Goal: Task Accomplishment & Management: Use online tool/utility

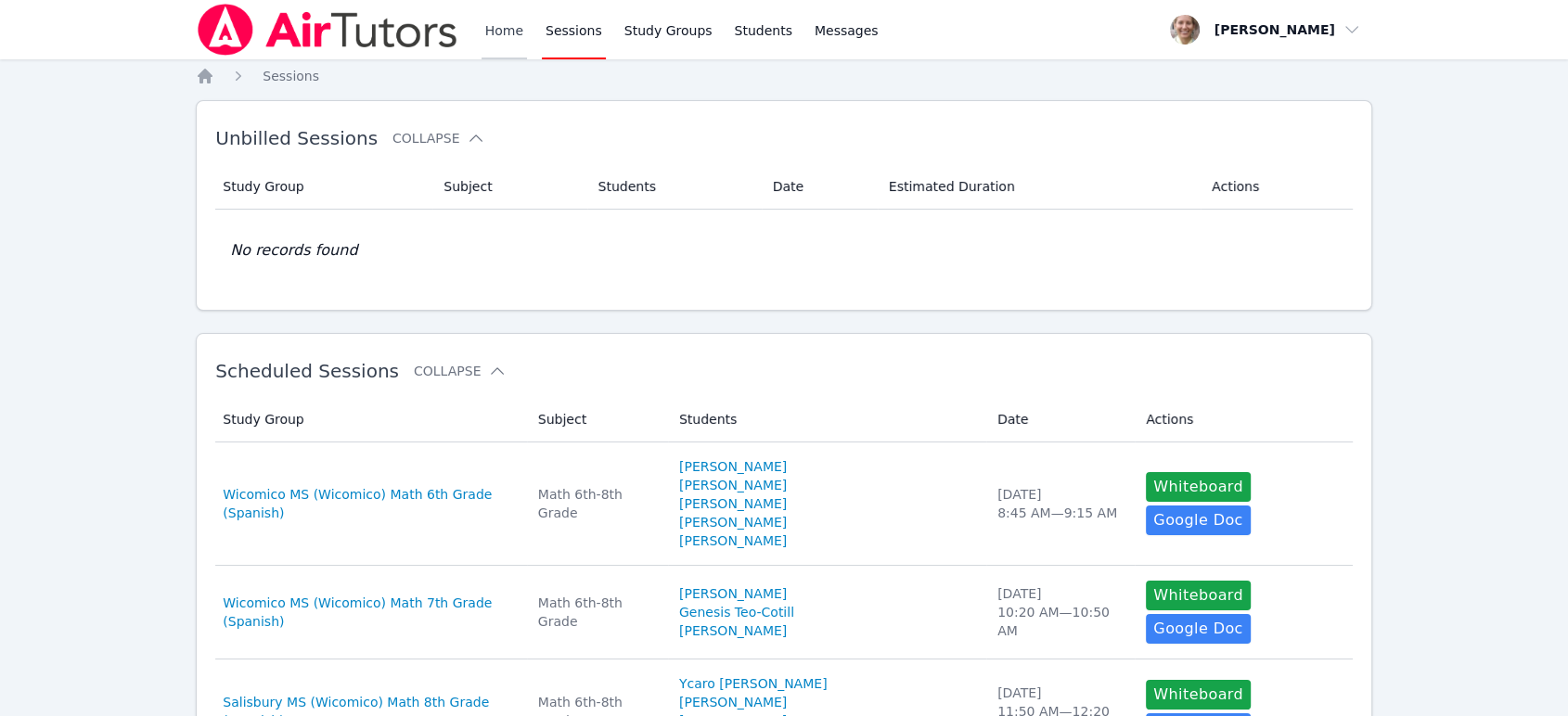
click at [494, 51] on link "Home" at bounding box center [504, 30] width 46 height 60
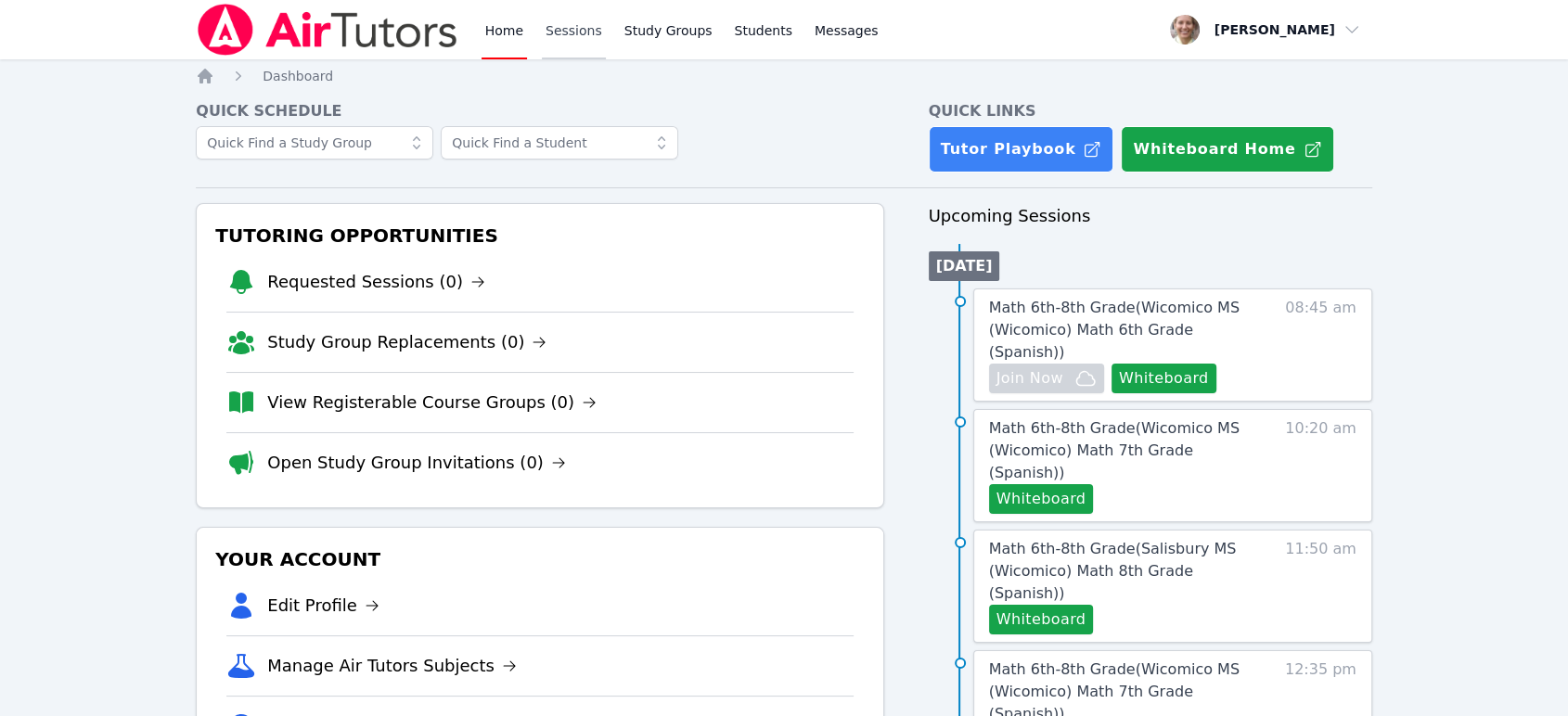
click at [579, 51] on link "Sessions" at bounding box center [574, 30] width 64 height 60
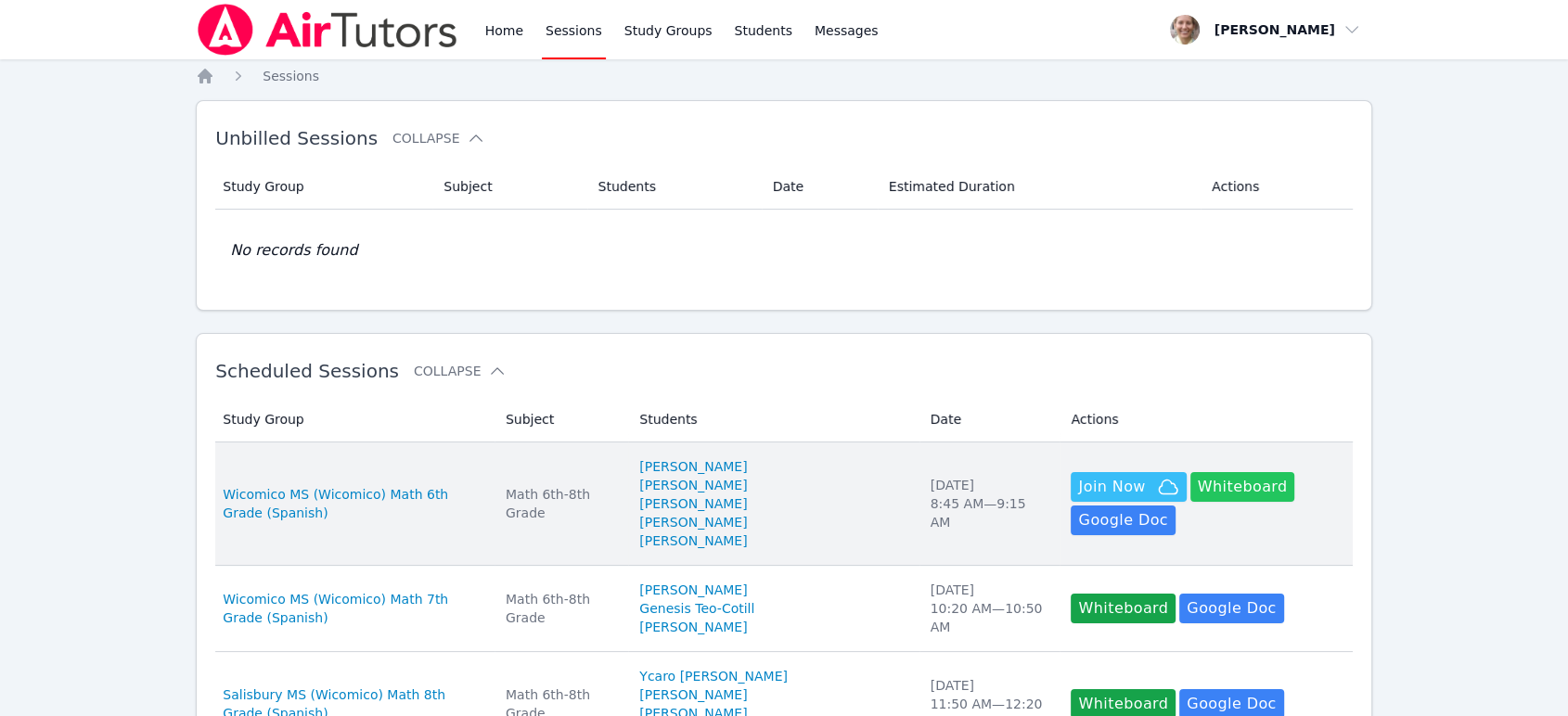
click at [1202, 478] on button "Whiteboard" at bounding box center [1243, 488] width 105 height 30
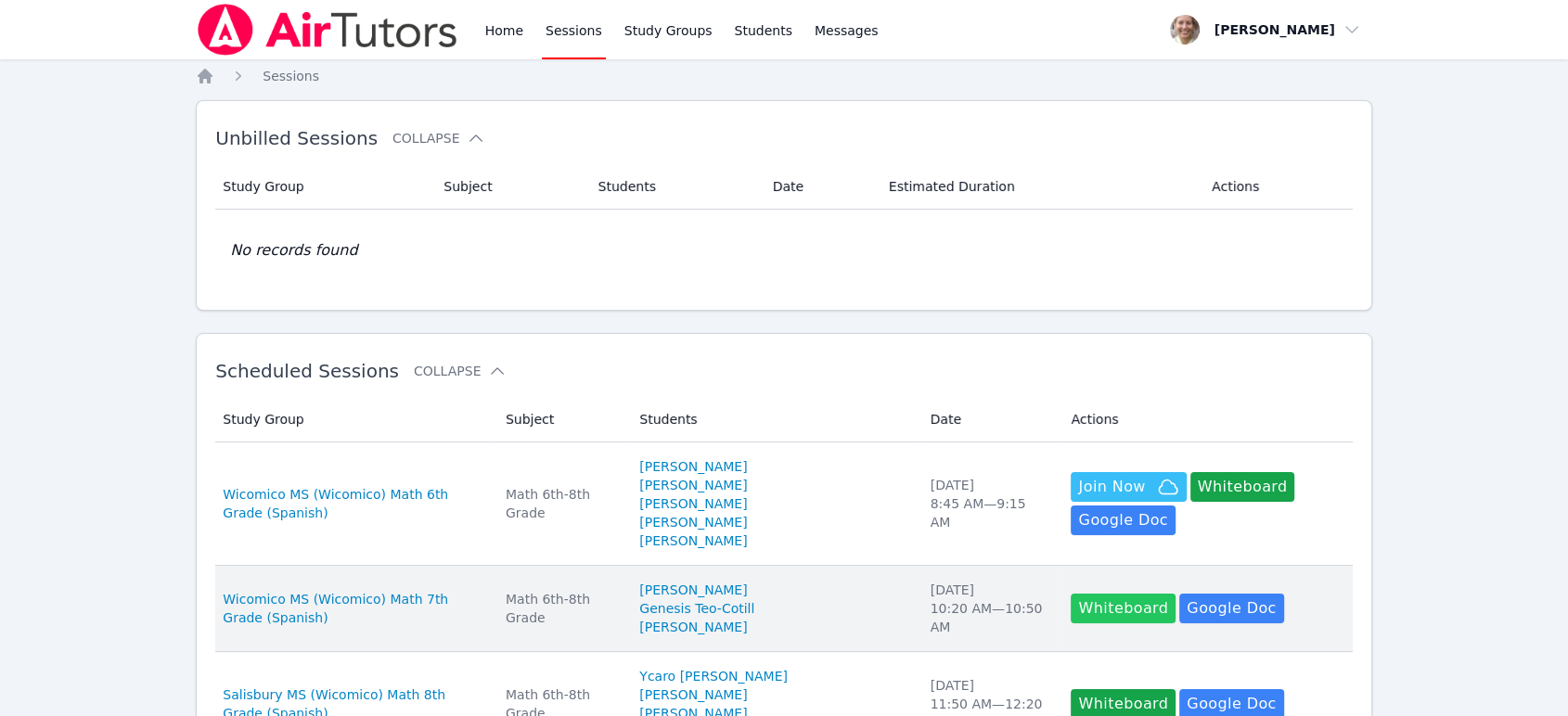
click at [1097, 599] on button "Whiteboard" at bounding box center [1123, 609] width 105 height 30
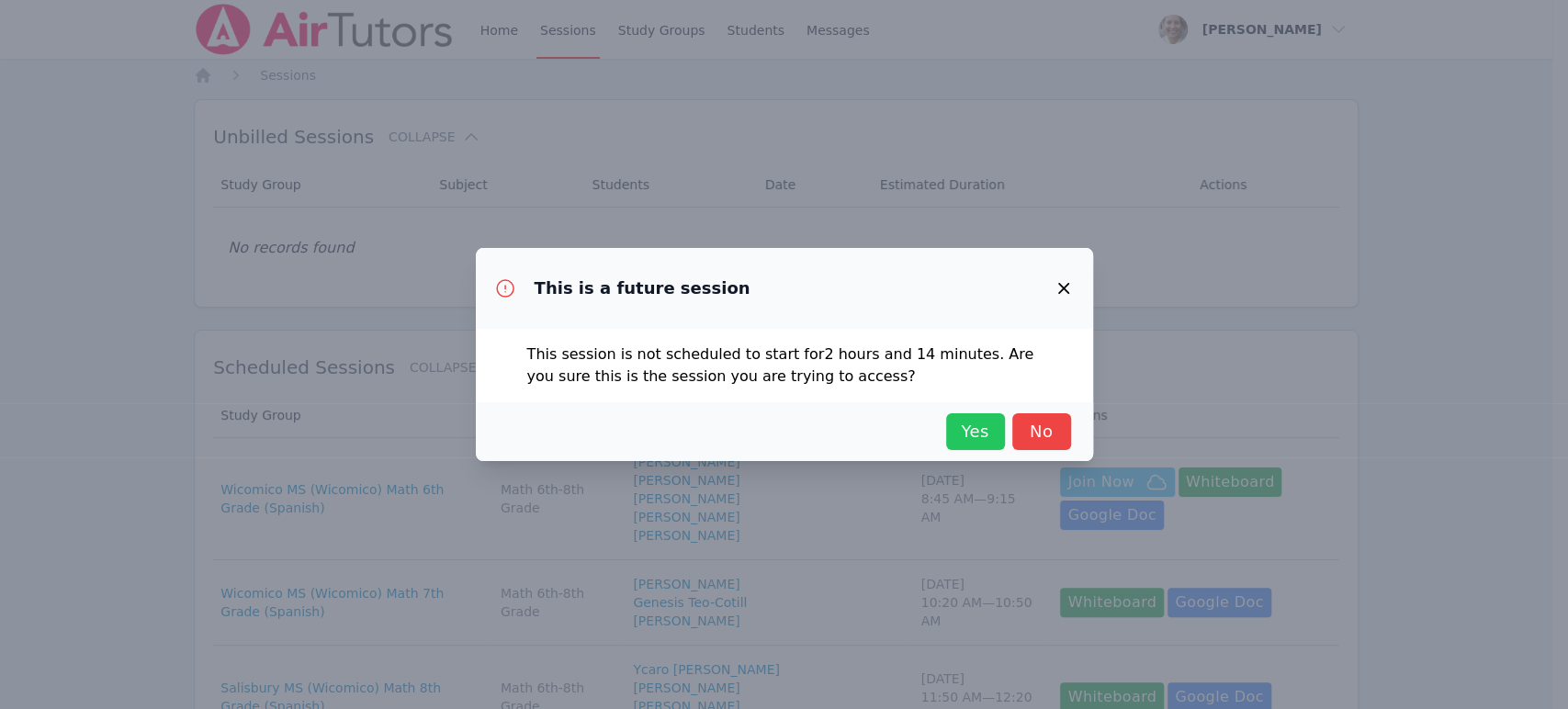
click at [983, 433] on span "Yes" at bounding box center [975, 432] width 40 height 26
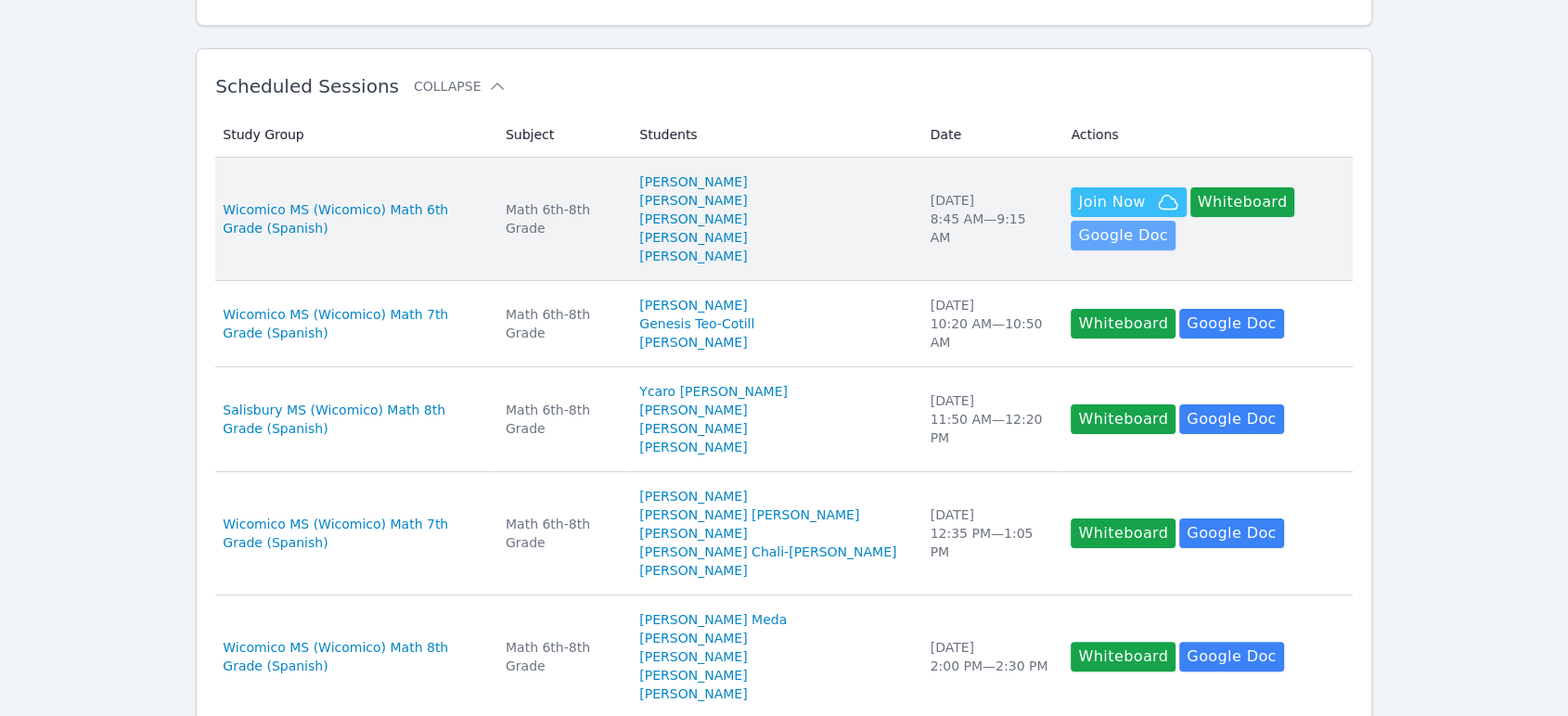
scroll to position [309, 0]
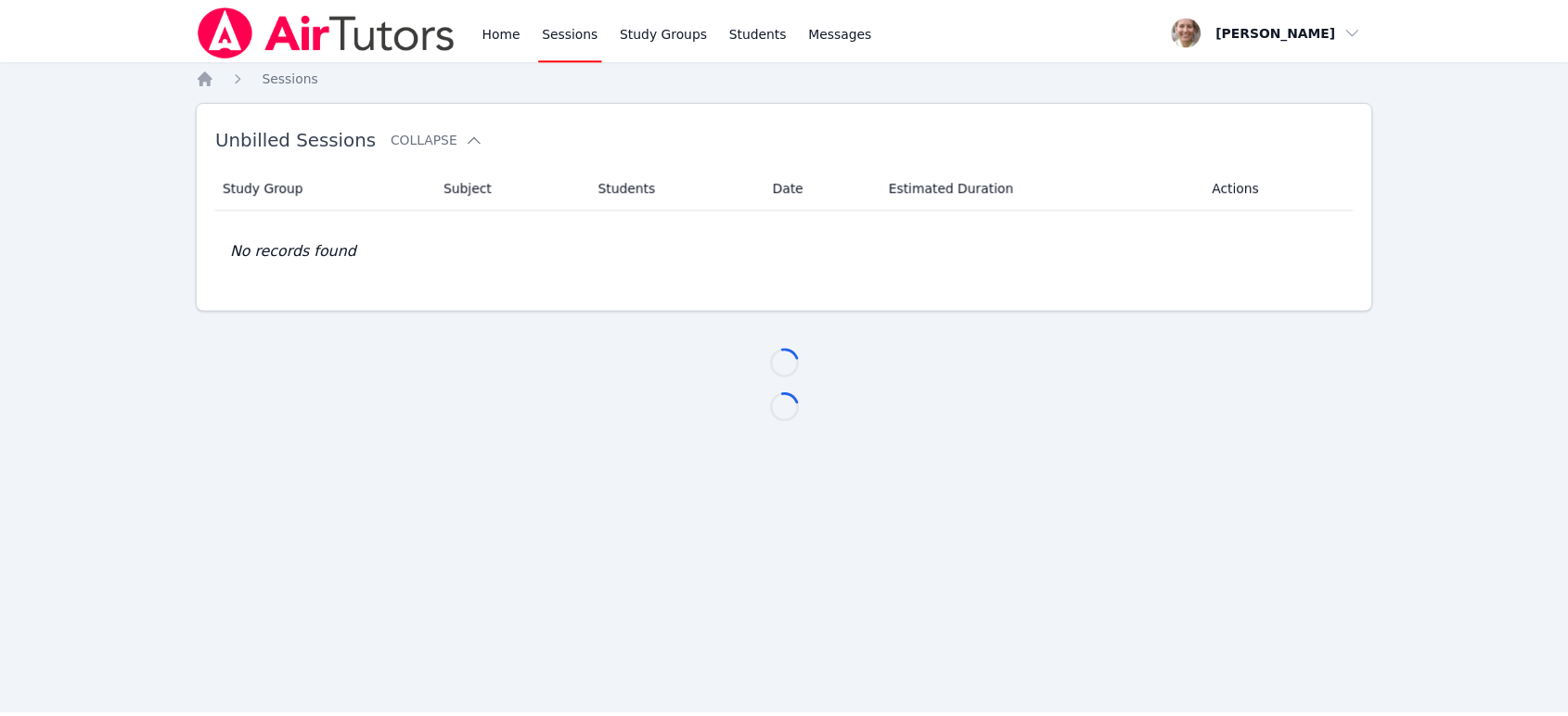
scroll to position [309, 0]
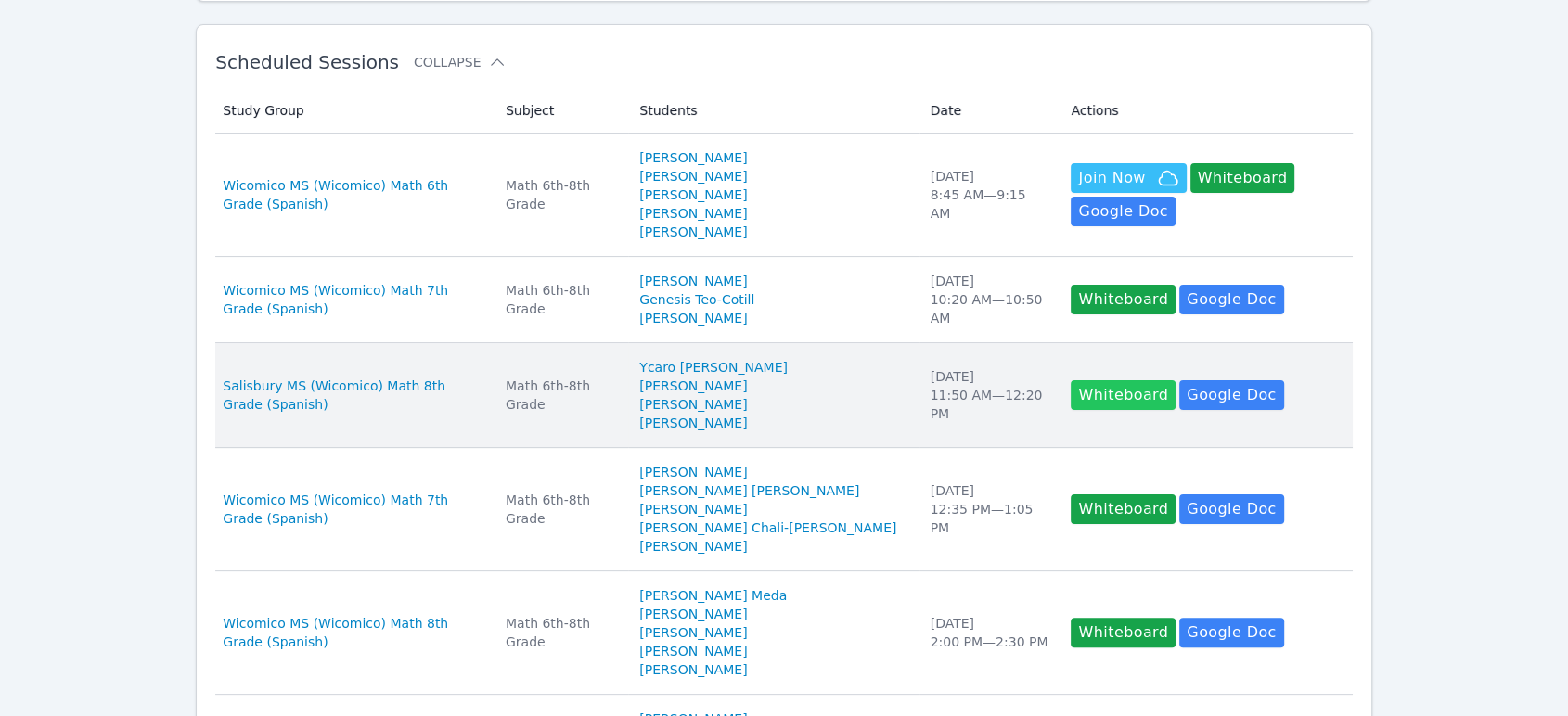
click at [1097, 406] on button "Whiteboard" at bounding box center [1123, 395] width 105 height 30
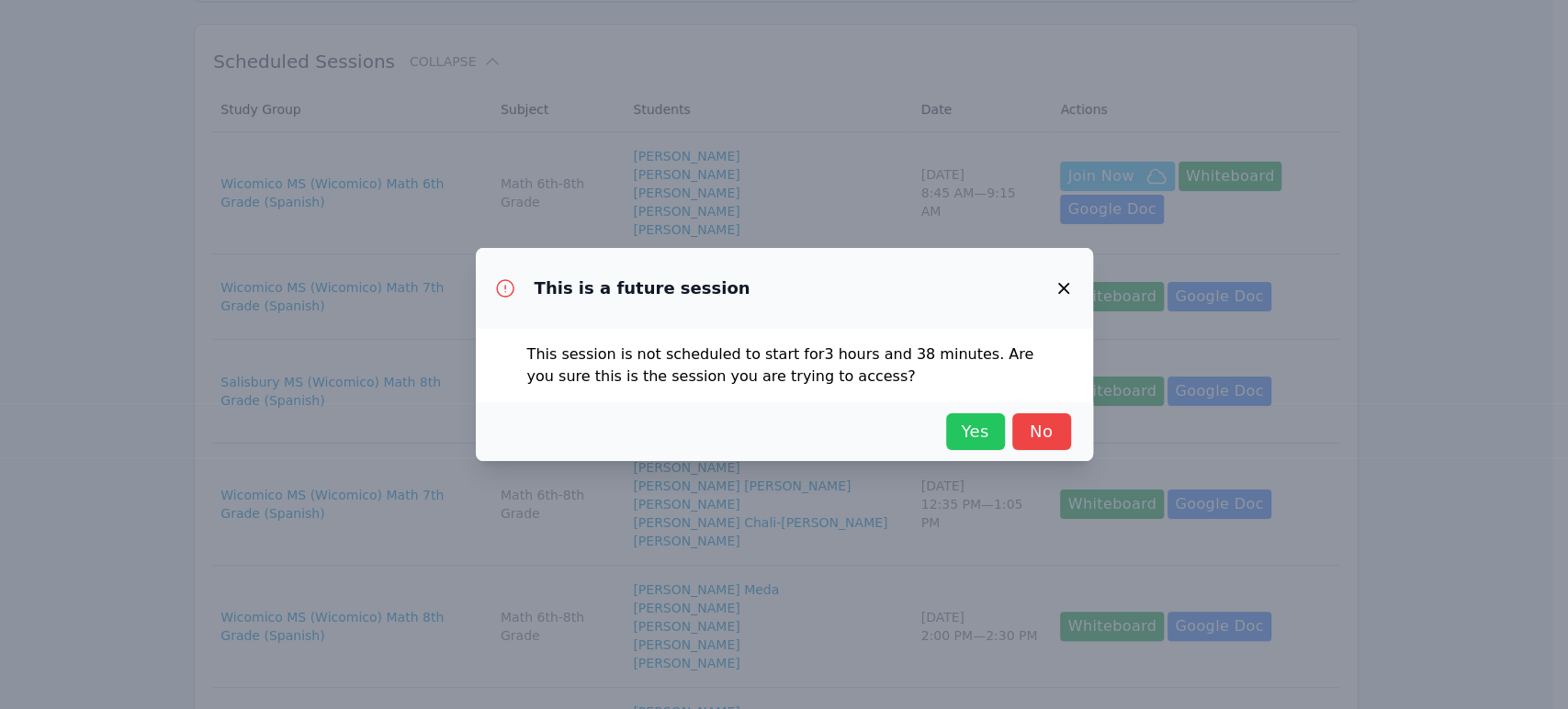
click at [988, 431] on span "Yes" at bounding box center [975, 432] width 40 height 26
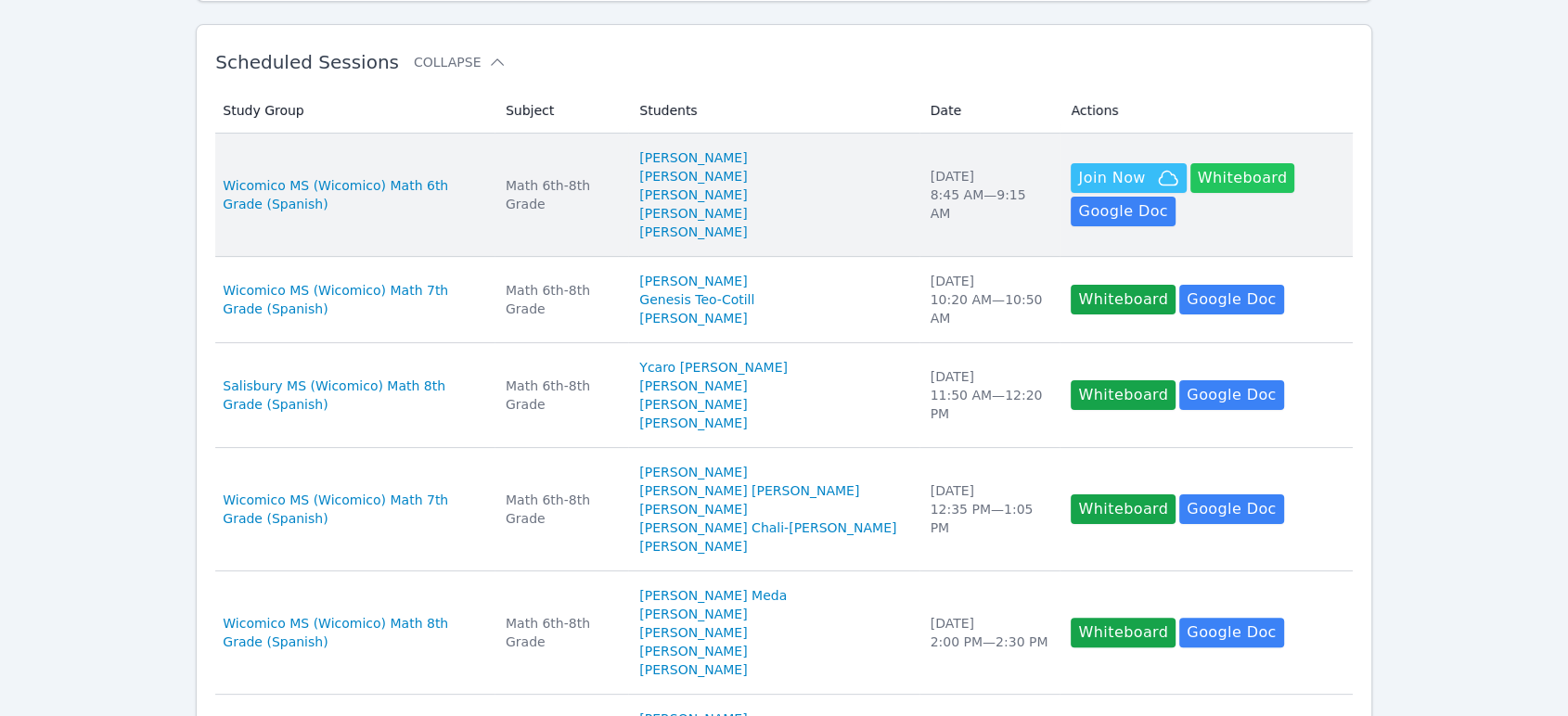
click at [1191, 174] on button "Whiteboard" at bounding box center [1243, 178] width 105 height 30
click at [1078, 183] on span "Join Now" at bounding box center [1111, 178] width 67 height 22
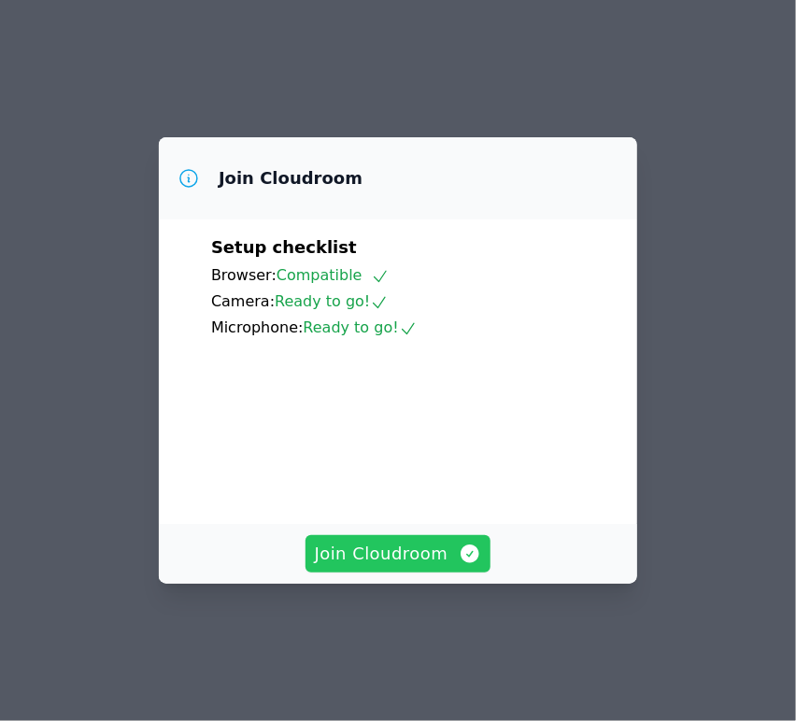
click at [420, 567] on span "Join Cloudroom" at bounding box center [398, 554] width 167 height 26
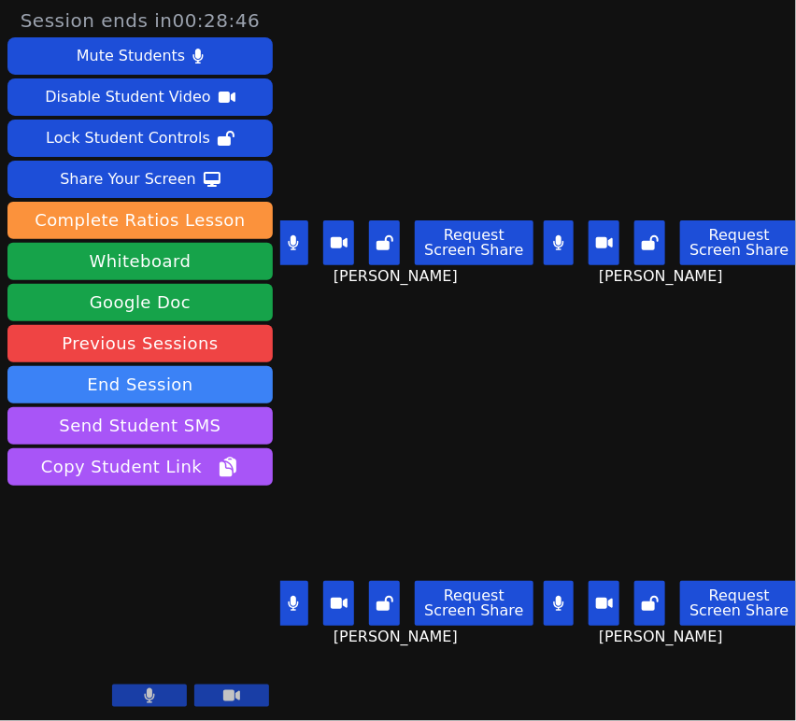
click at [294, 248] on button at bounding box center [293, 243] width 31 height 45
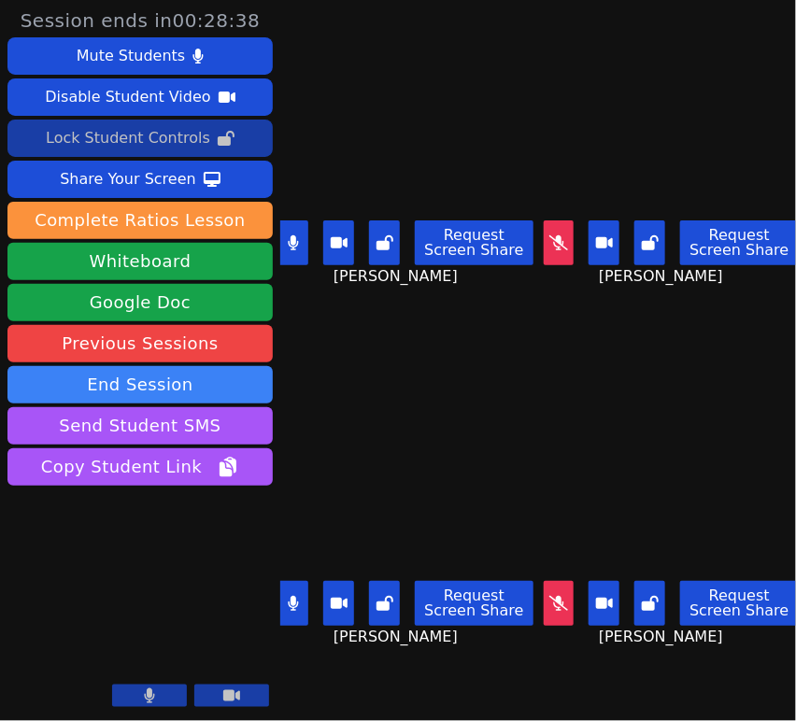
click at [172, 138] on div "Lock Student Controls" at bounding box center [128, 138] width 164 height 30
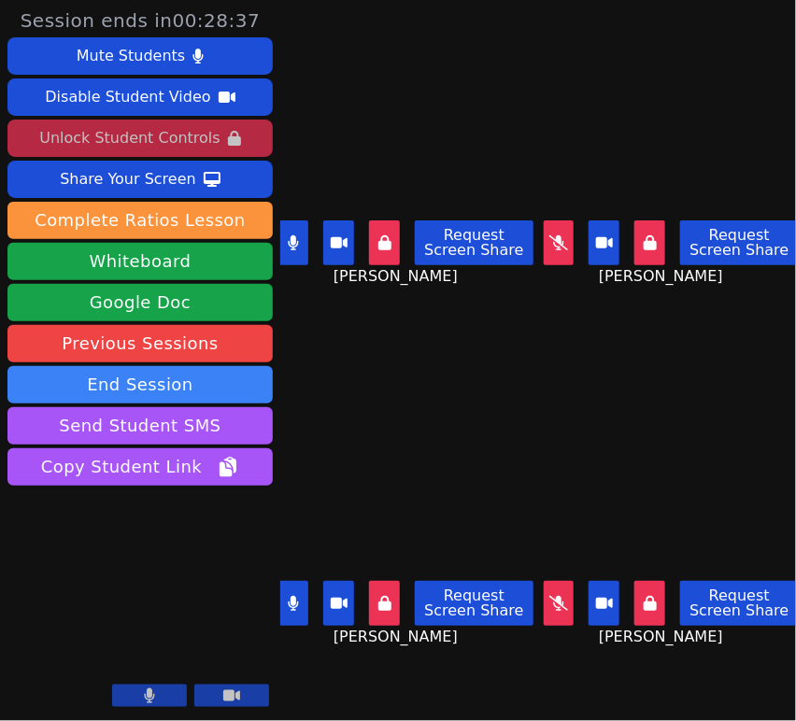
click at [292, 235] on icon at bounding box center [293, 242] width 10 height 15
click at [291, 226] on button at bounding box center [293, 243] width 31 height 45
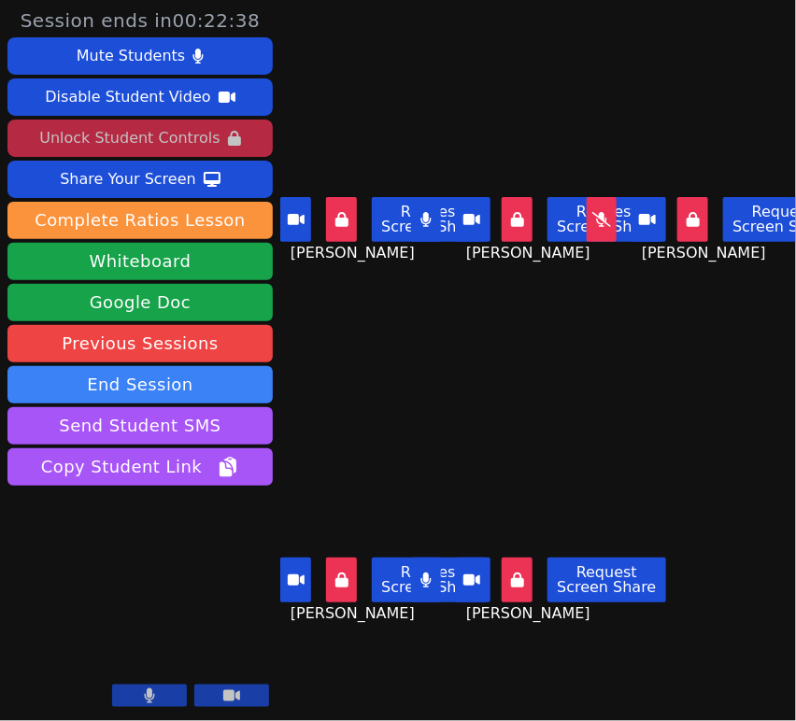
click at [599, 214] on icon at bounding box center [601, 219] width 19 height 15
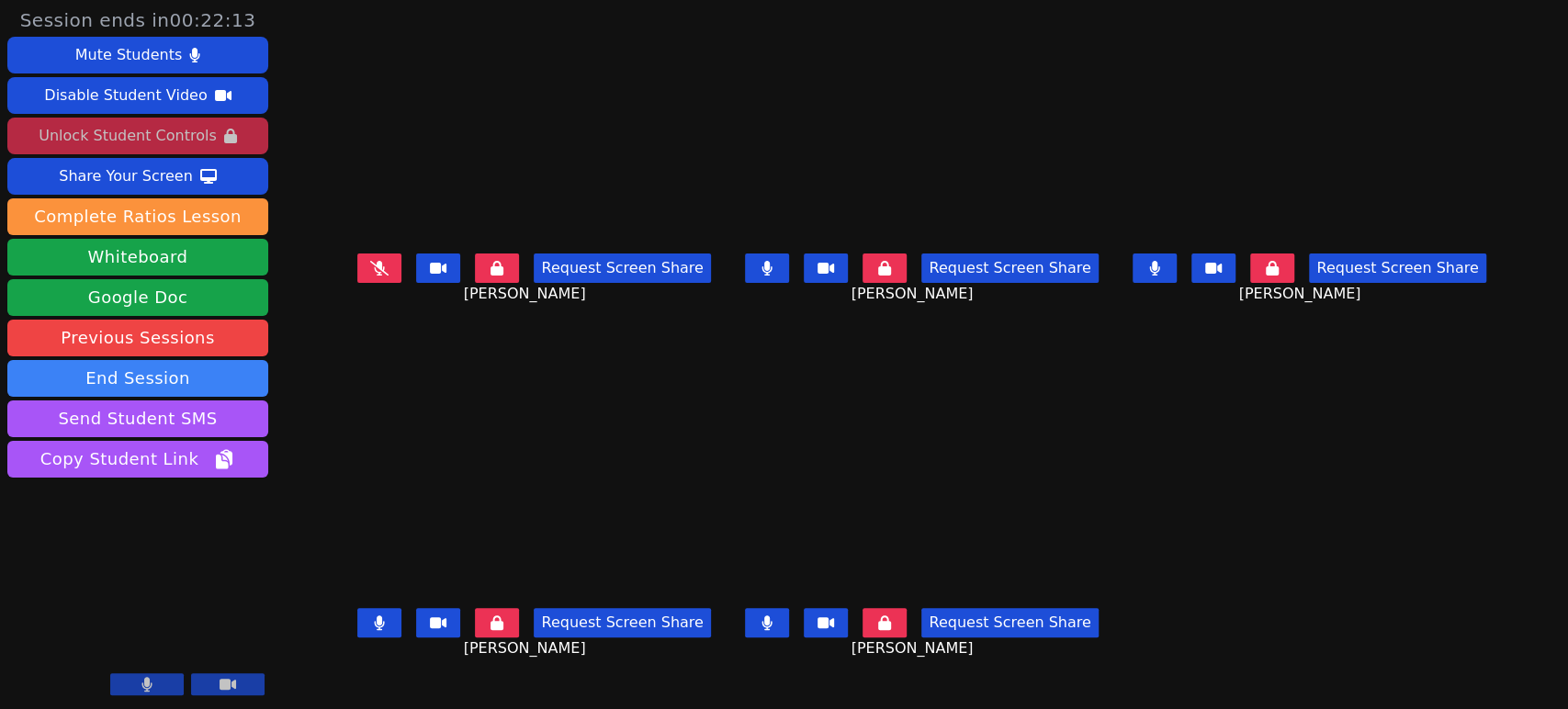
click at [371, 275] on icon at bounding box center [379, 267] width 19 height 15
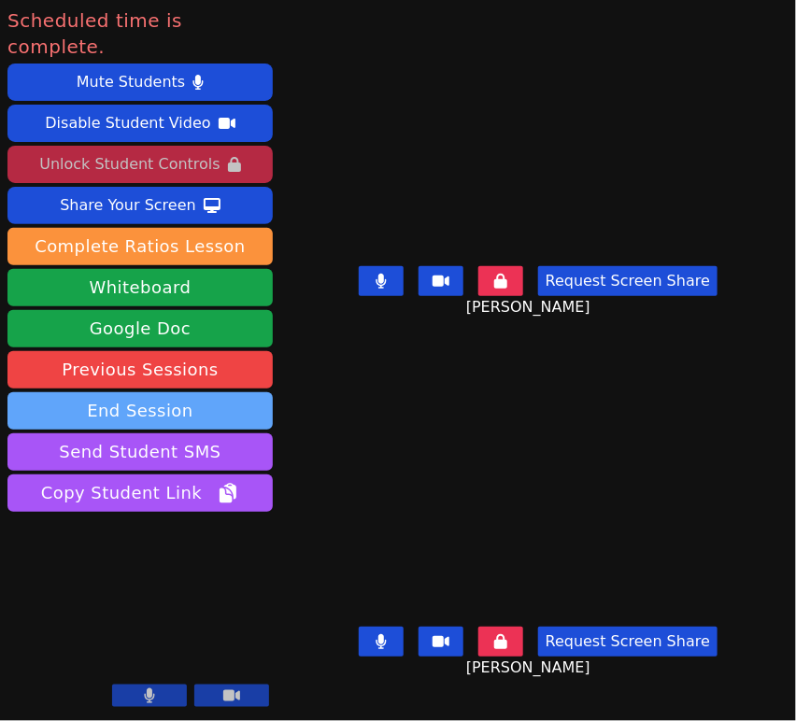
click at [229, 392] on button "End Session" at bounding box center [139, 410] width 265 height 37
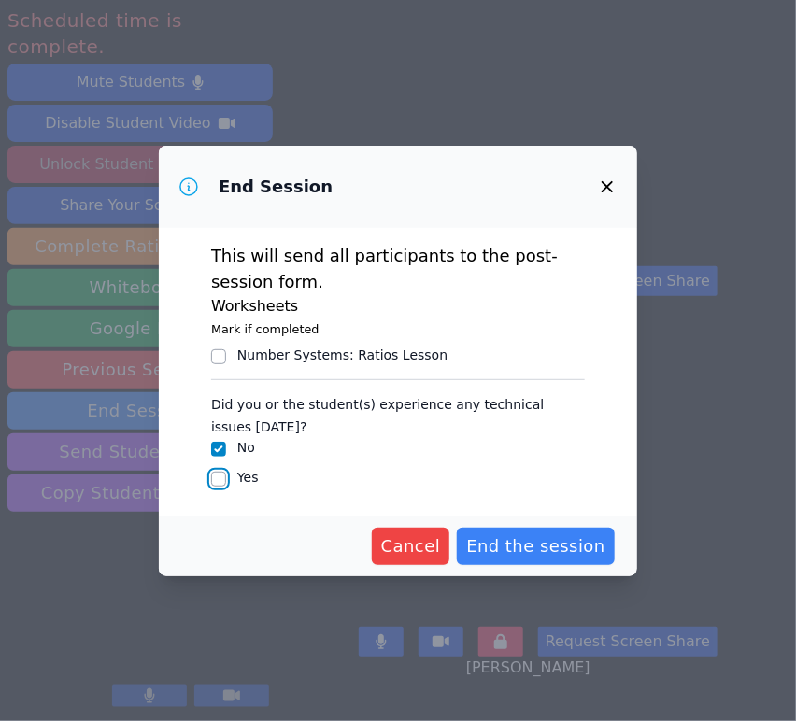
click at [223, 480] on input "Yes" at bounding box center [218, 479] width 15 height 15
checkbox input "true"
checkbox input "false"
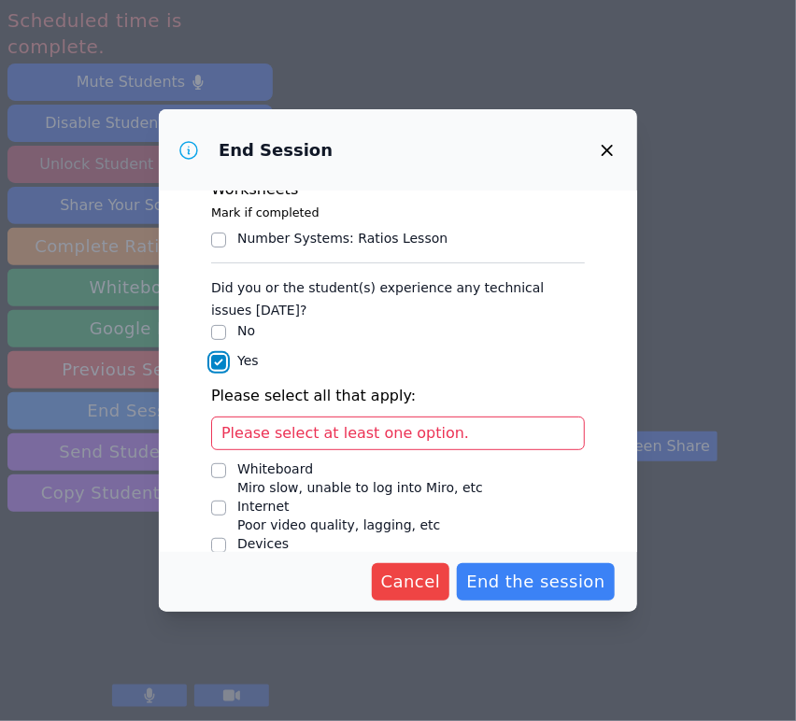
scroll to position [180, 0]
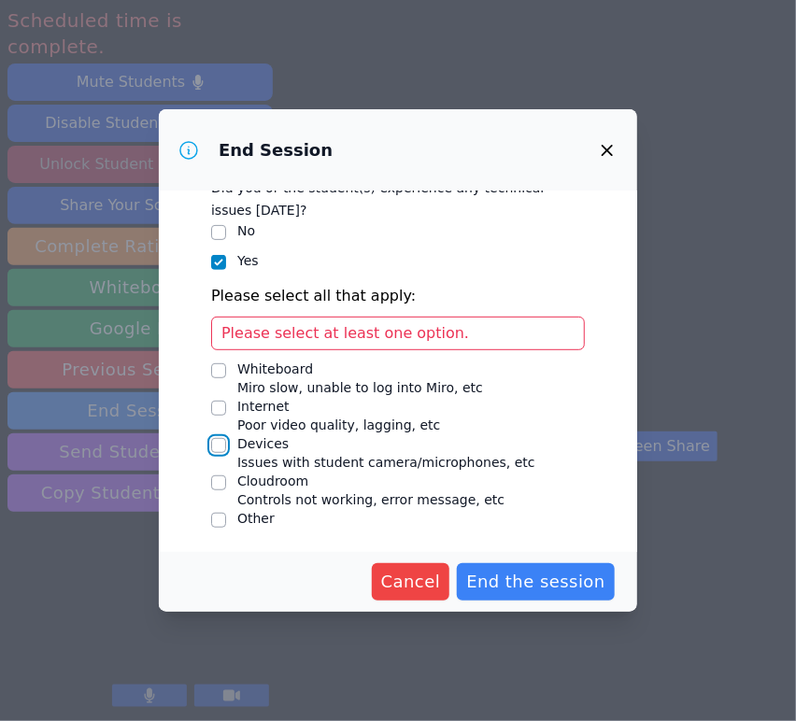
click at [224, 443] on input "Devices Issues with student camera/microphones, etc" at bounding box center [218, 445] width 15 height 15
checkbox input "true"
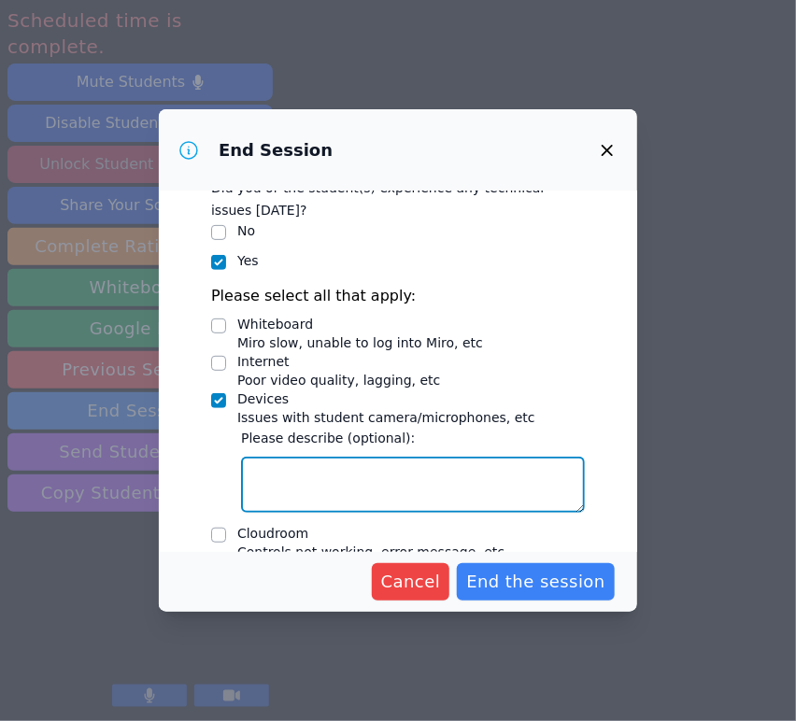
click at [331, 489] on textarea "Devices Issues with student camera/microphones, etc" at bounding box center [413, 485] width 344 height 56
click at [535, 476] on textarea "Iker said he couldn't hear at the end of class but" at bounding box center [413, 485] width 344 height 56
type textarea "Iker said he couldn't hear at the end of class"
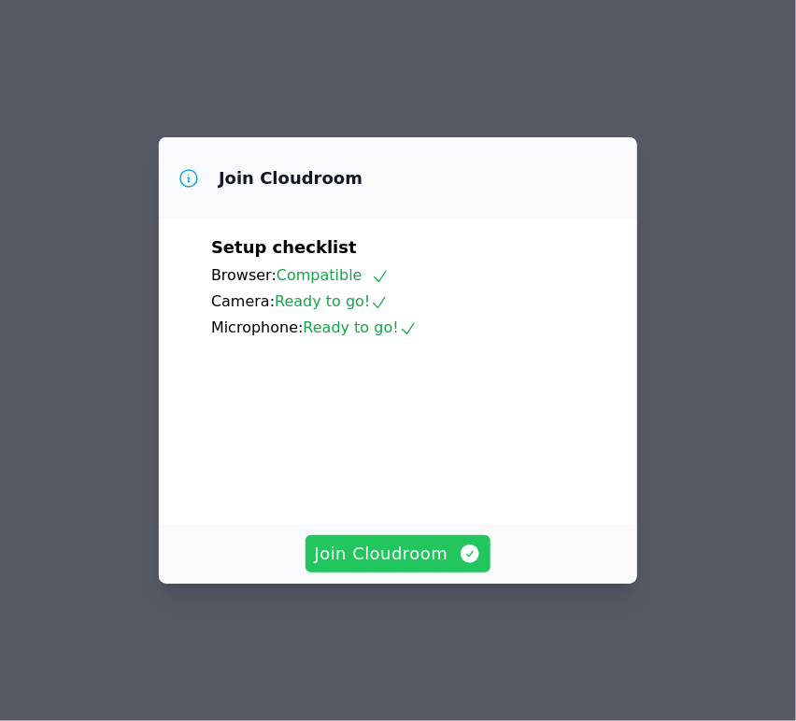
click at [387, 567] on span "Join Cloudroom" at bounding box center [398, 554] width 167 height 26
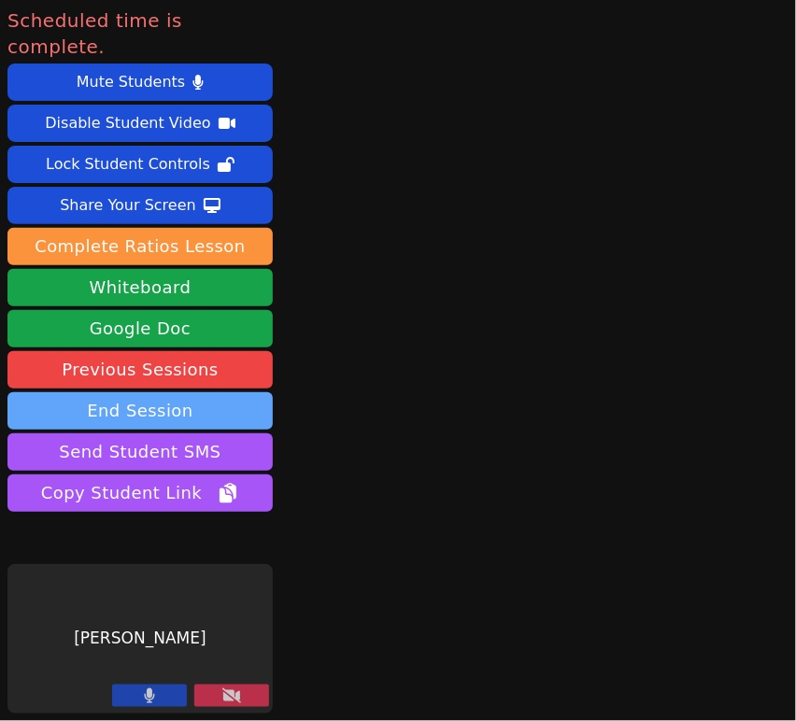
click at [154, 392] on button "End Session" at bounding box center [139, 410] width 265 height 37
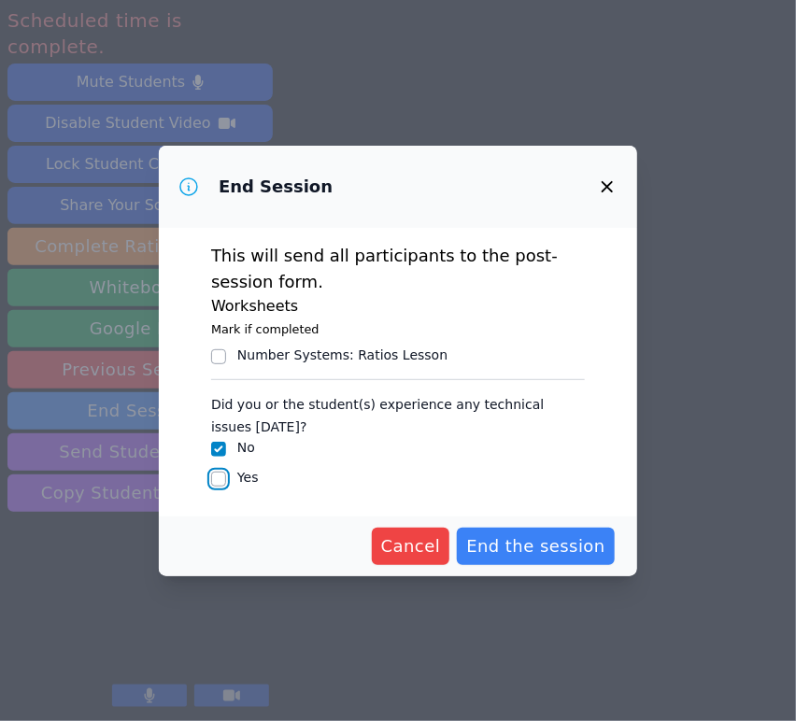
click at [221, 478] on input "Yes" at bounding box center [218, 479] width 15 height 15
checkbox input "true"
checkbox input "false"
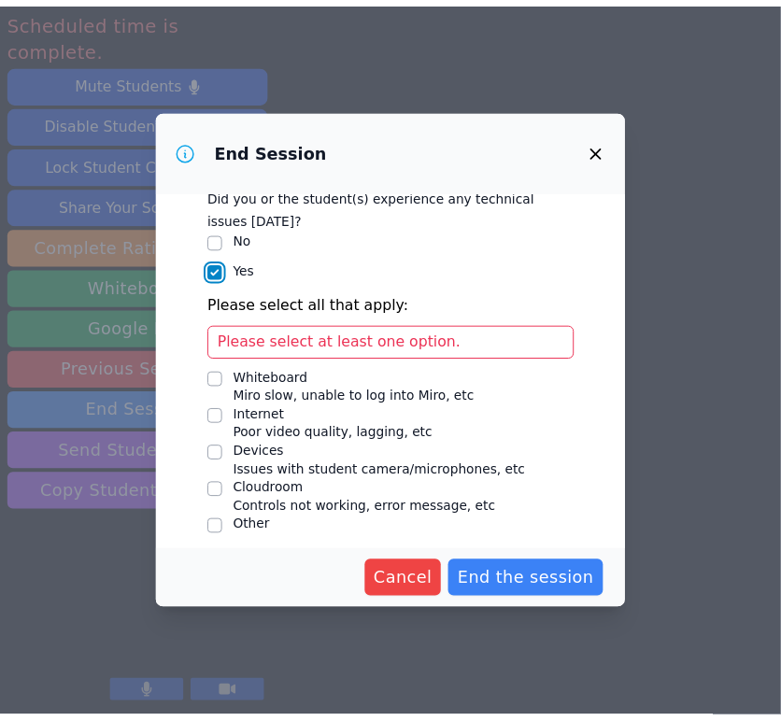
scroll to position [180, 0]
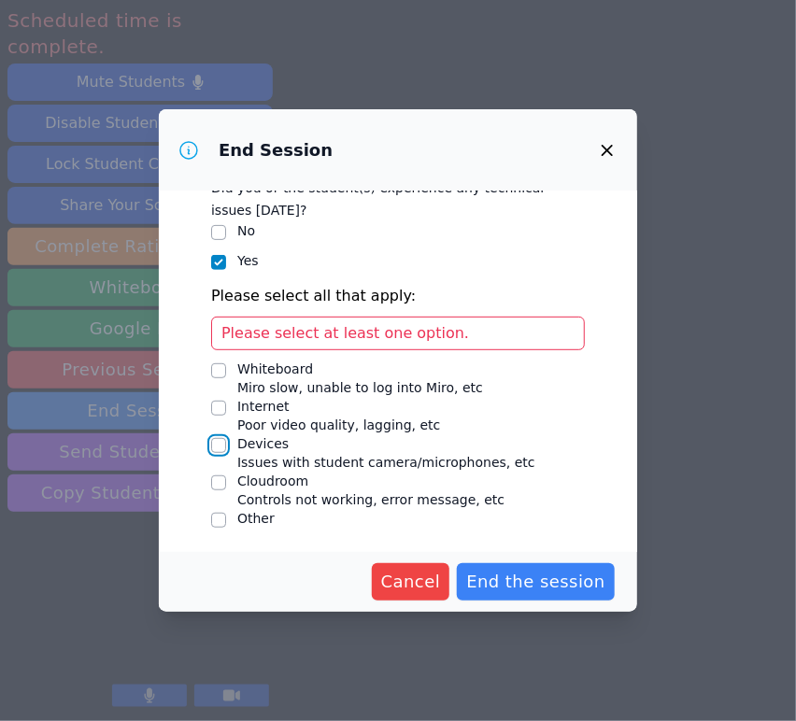
click at [219, 450] on input "Devices Issues with student camera/microphones, etc" at bounding box center [218, 445] width 15 height 15
checkbox input "true"
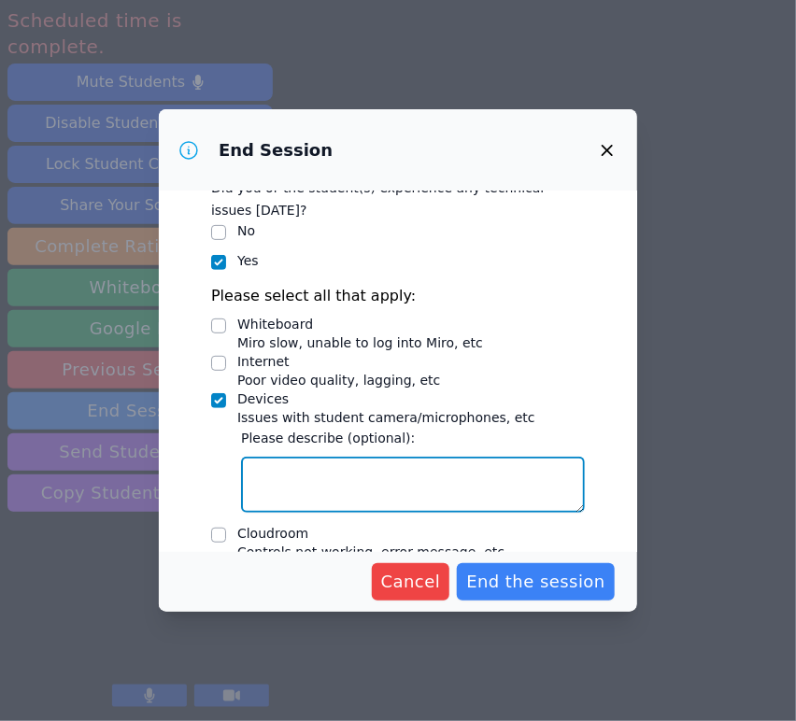
click at [305, 468] on textarea "Devices Issues with student camera/microphones, etc" at bounding box center [413, 485] width 344 height 56
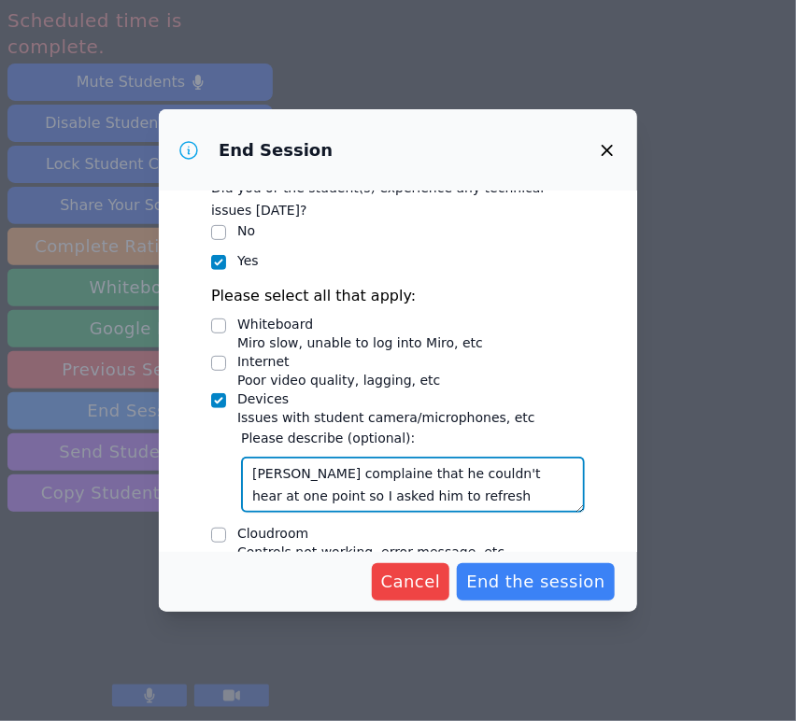
click at [335, 469] on textarea "[PERSON_NAME] complaine that he couldn't hear at one point so I asked him to re…" at bounding box center [413, 485] width 344 height 56
click at [429, 499] on textarea "Iker complained that he couldn't hear at one point so I asked him to refresh" at bounding box center [413, 485] width 344 height 56
type textarea "Iker complained that he couldn't hear at one point so I asked him to refresh."
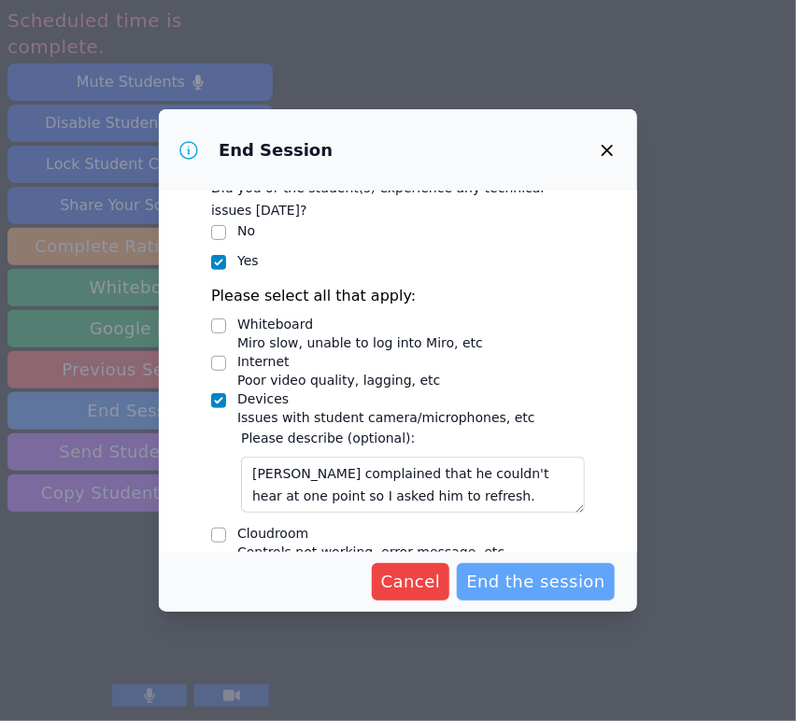
click at [508, 583] on span "End the session" at bounding box center [535, 582] width 139 height 26
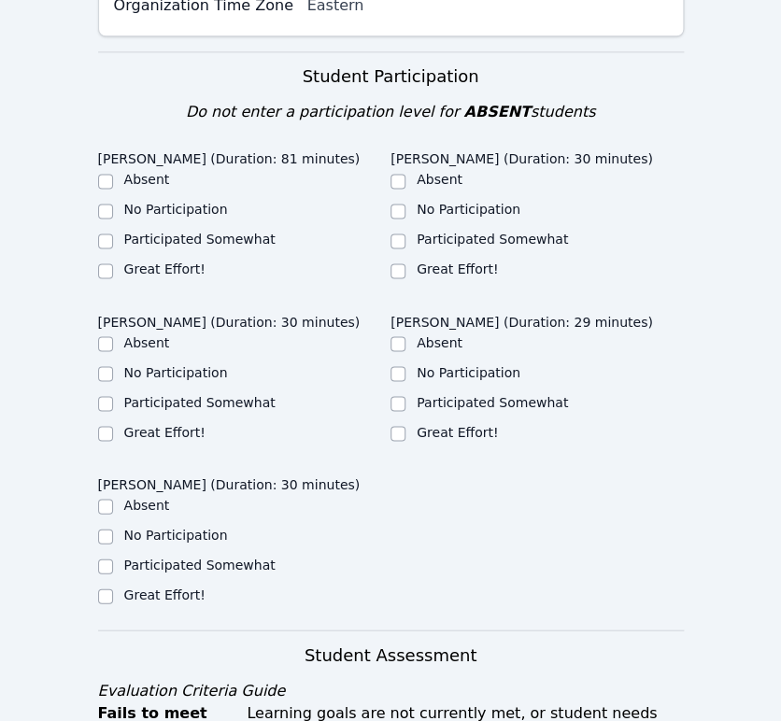
scroll to position [622, 0]
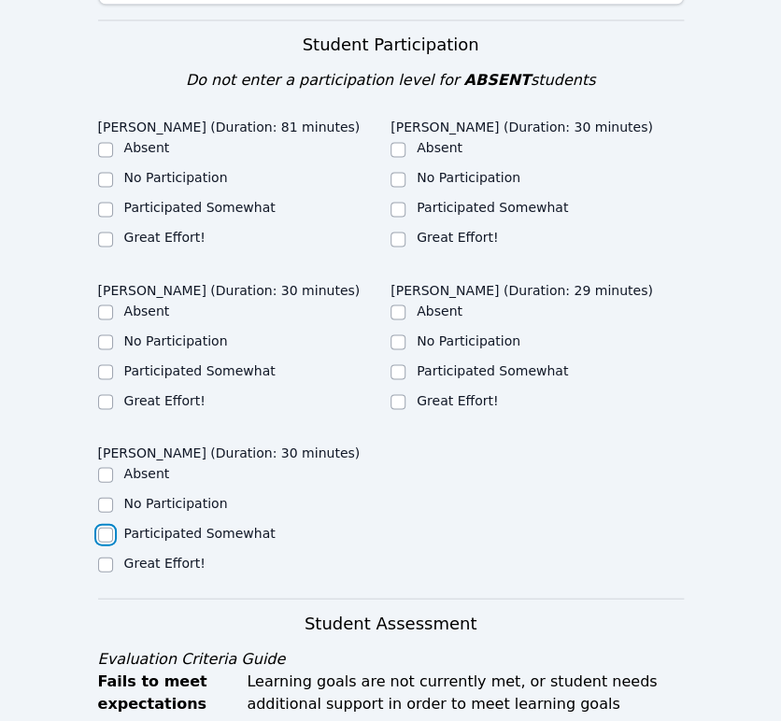
click at [105, 527] on input "Participated Somewhat" at bounding box center [105, 534] width 15 height 15
checkbox input "true"
click at [105, 364] on input "Participated Somewhat" at bounding box center [105, 371] width 15 height 15
checkbox input "true"
click at [106, 202] on input "Participated Somewhat" at bounding box center [105, 209] width 15 height 15
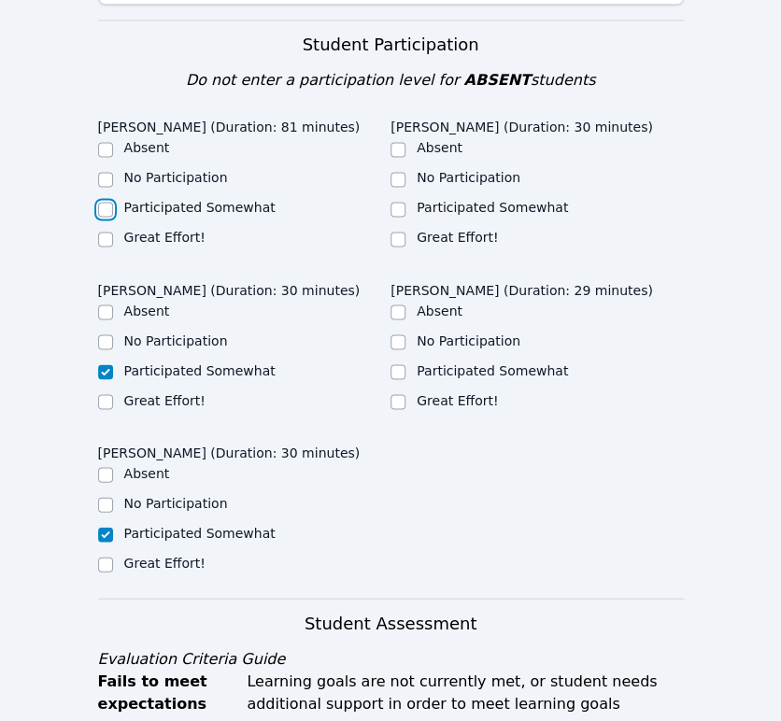
checkbox input "true"
click at [392, 394] on input "Great Effort!" at bounding box center [398, 401] width 15 height 15
checkbox input "true"
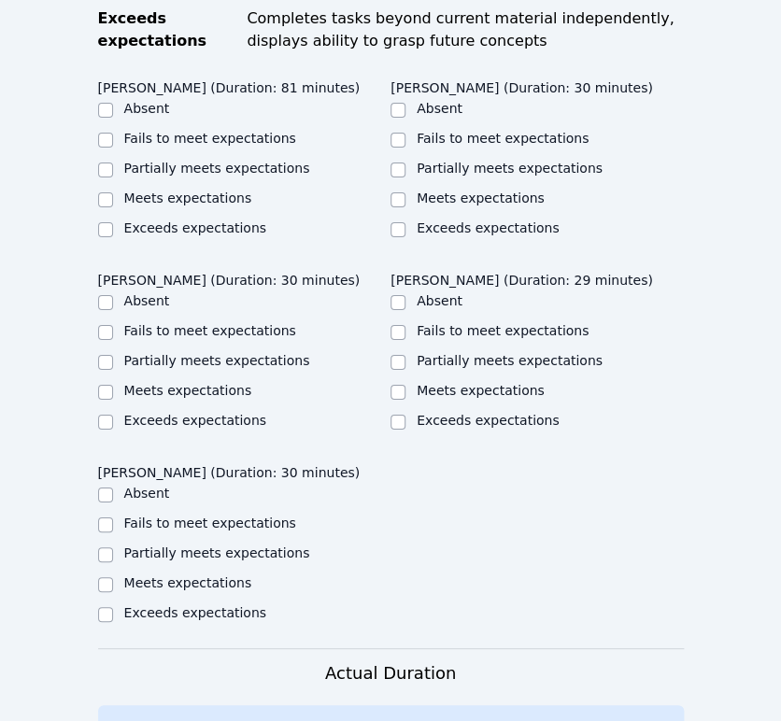
scroll to position [1349, 0]
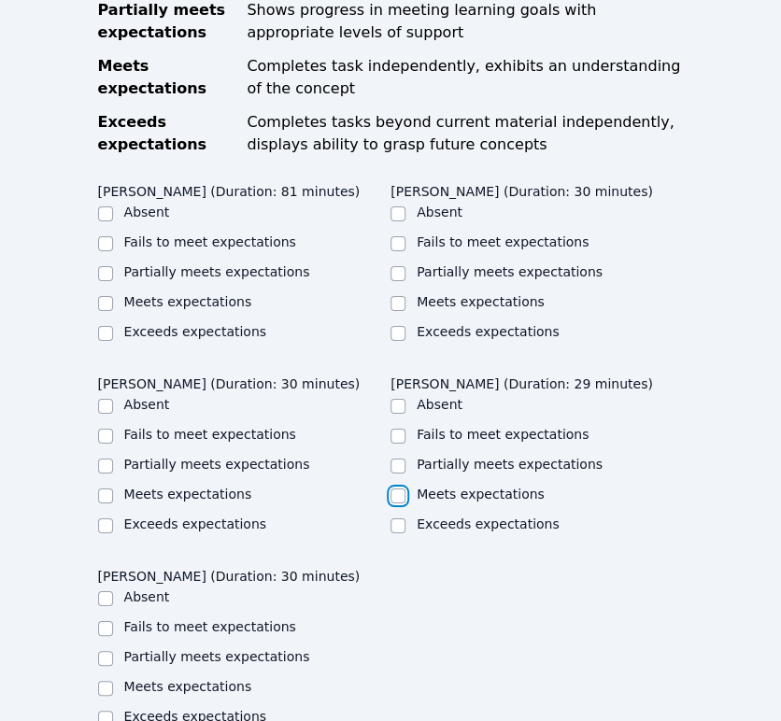
click at [400, 489] on input "Meets expectations" at bounding box center [398, 496] width 15 height 15
checkbox input "true"
click at [396, 459] on input "Partially meets expectations" at bounding box center [398, 466] width 15 height 15
checkbox input "true"
checkbox input "false"
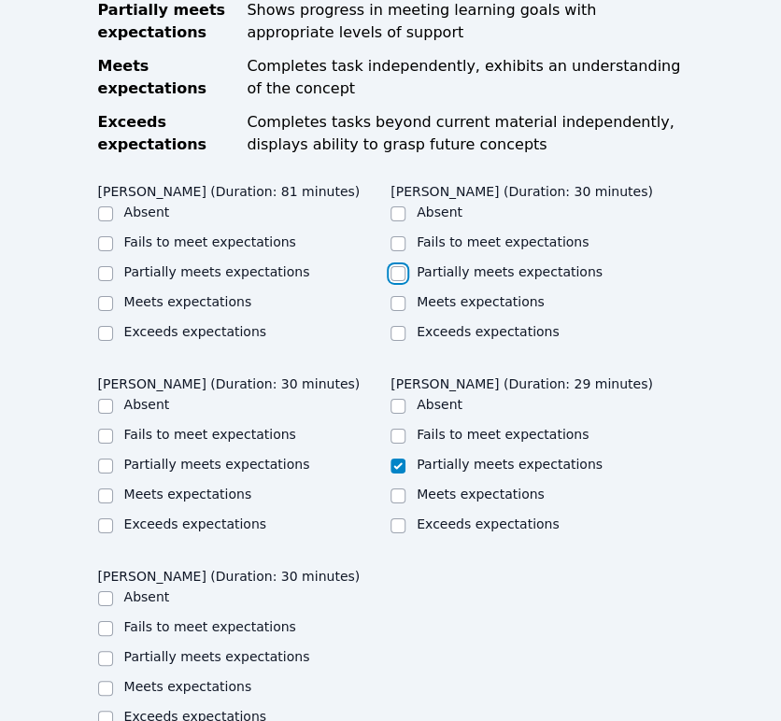
click at [392, 266] on input "Partially meets expectations" at bounding box center [398, 273] width 15 height 15
checkbox input "true"
click at [105, 266] on input "Partially meets expectations" at bounding box center [105, 273] width 15 height 15
checkbox input "true"
click at [104, 459] on input "Partially meets expectations" at bounding box center [105, 466] width 15 height 15
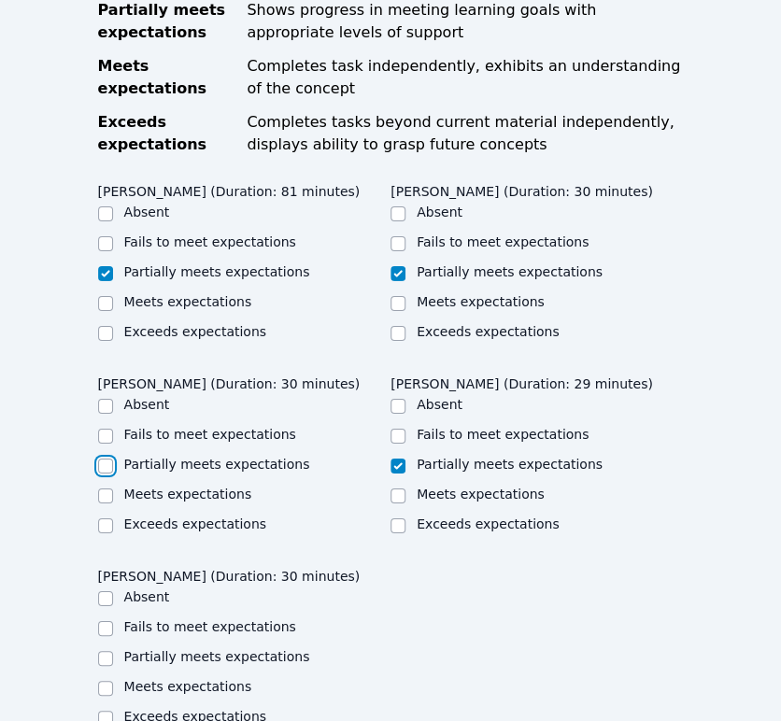
checkbox input "true"
click at [106, 651] on input "Partially meets expectations" at bounding box center [105, 658] width 15 height 15
checkbox input "true"
click at [520, 587] on div "Iker Gonzalez Feria (Duration: 81 minutes) Absent Fails to meet expectations Pa…" at bounding box center [391, 463] width 586 height 577
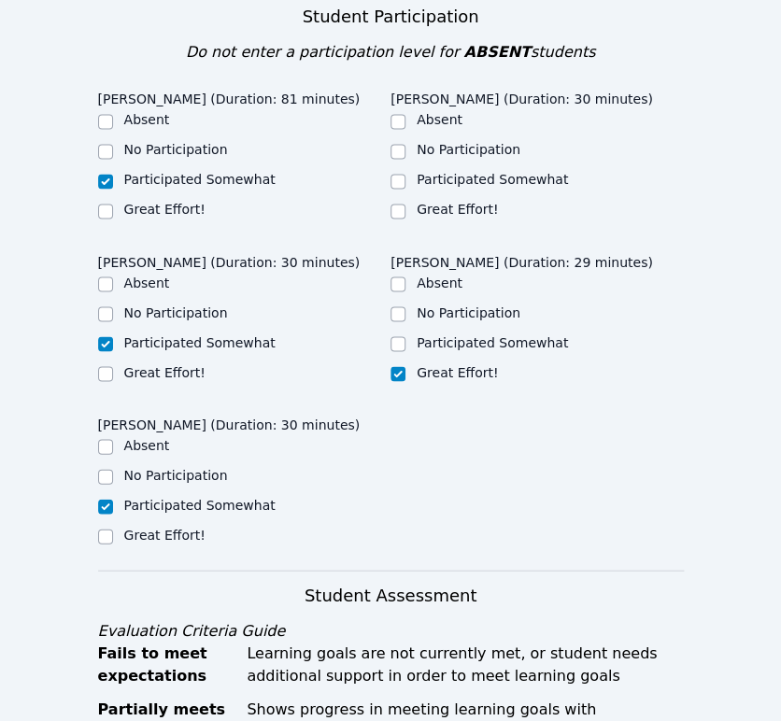
scroll to position [519, 0]
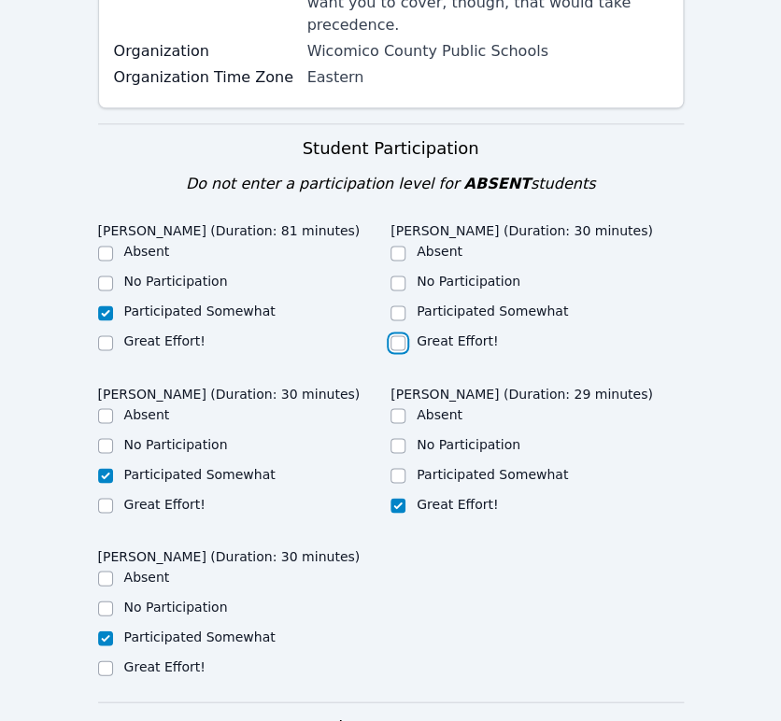
click at [401, 335] on input "Great Effort!" at bounding box center [398, 342] width 15 height 15
checkbox input "true"
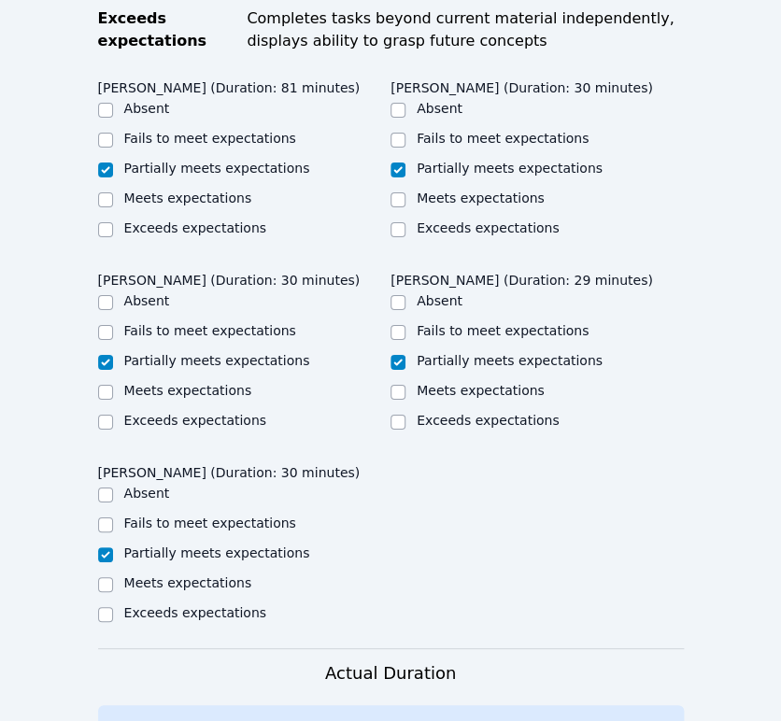
scroll to position [1869, 0]
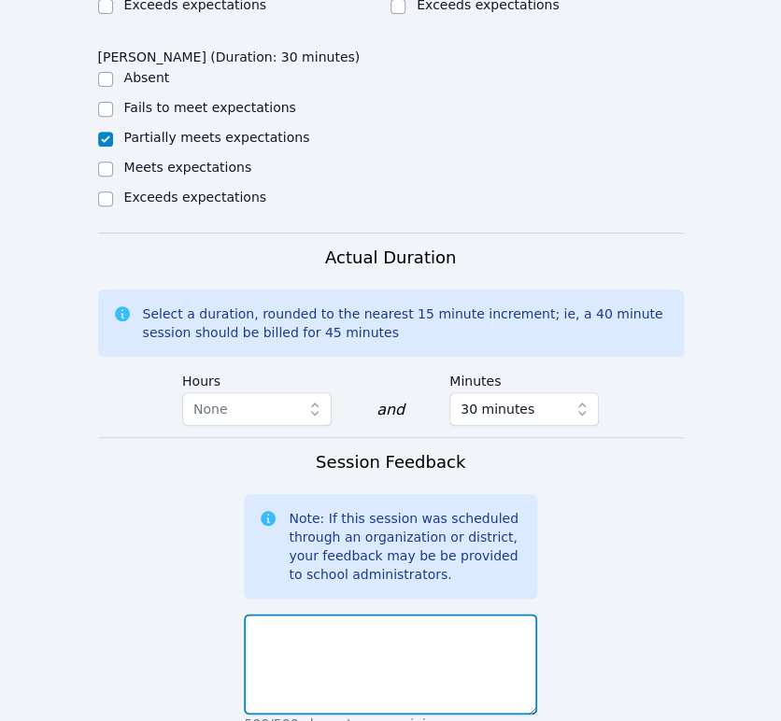
click at [409, 614] on textarea at bounding box center [390, 664] width 293 height 101
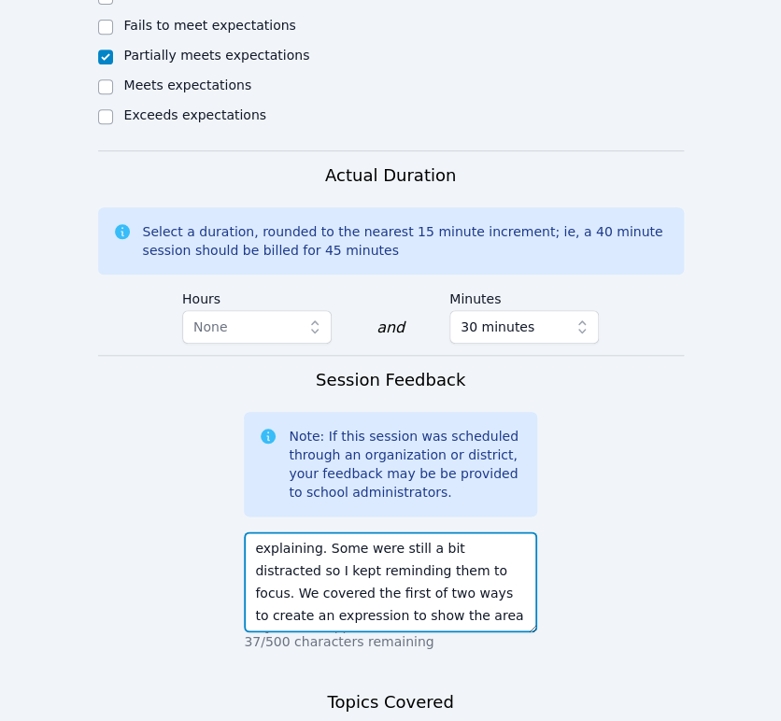
scroll to position [2172, 0]
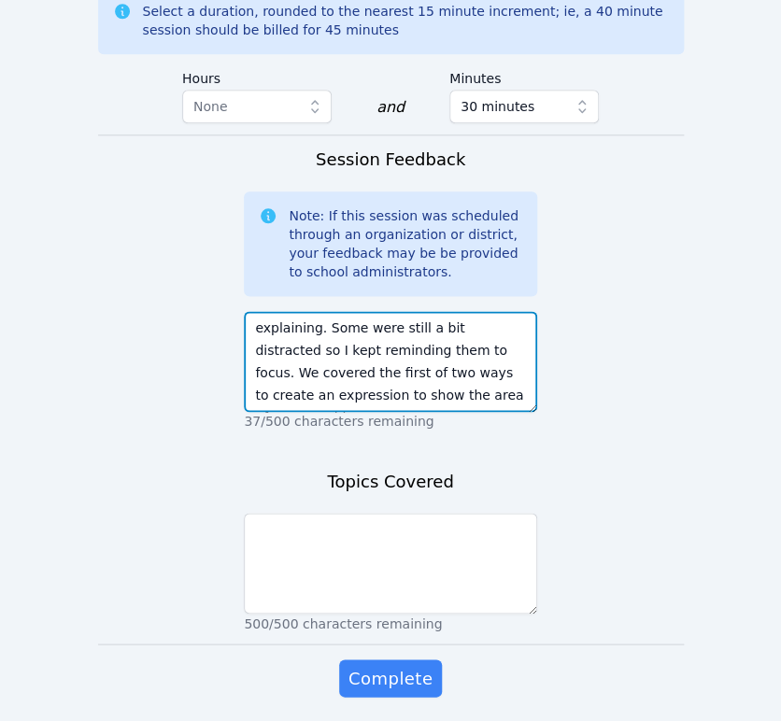
type textarea "Today, some of the students deleted and moved things on the whiteboard without …"
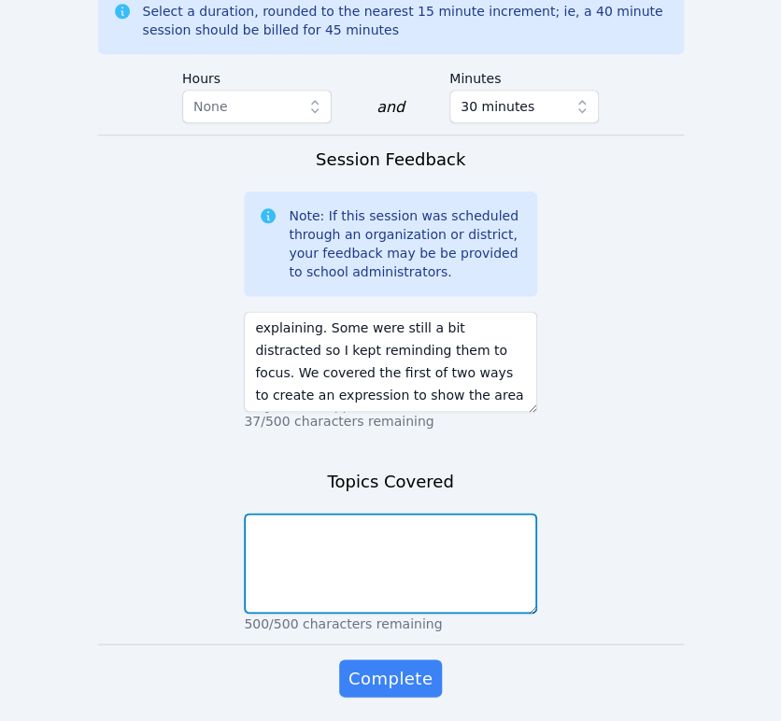
click at [463, 513] on textarea at bounding box center [390, 563] width 293 height 101
type textarea "F"
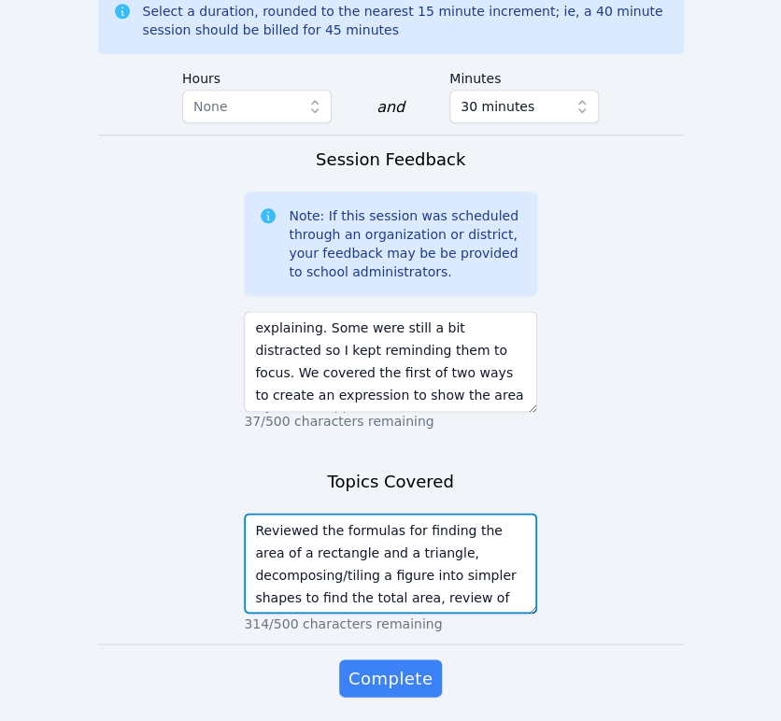
scroll to position [15, 0]
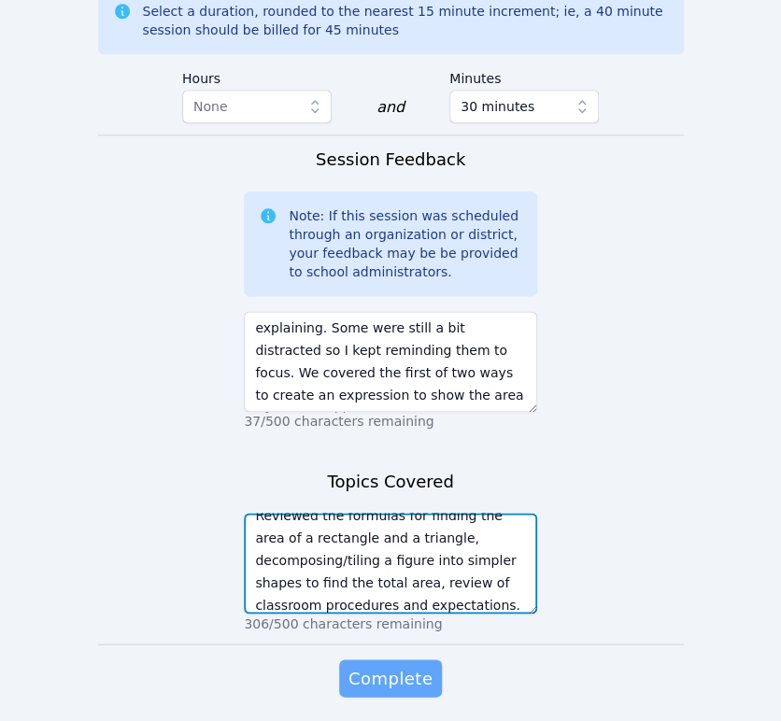
type textarea "Reviewed the formulas for finding the area of a rectangle and a triangle, decom…"
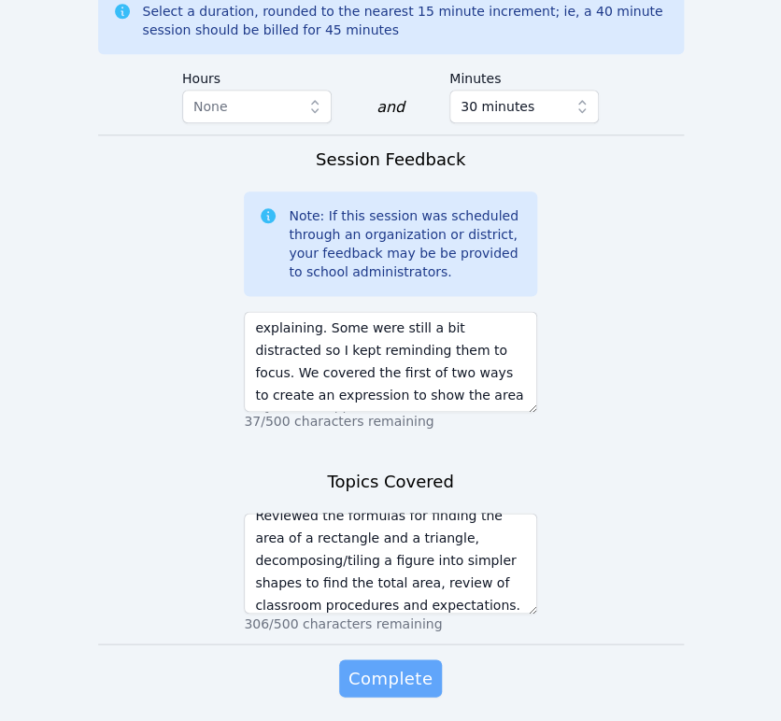
click at [366, 660] on button "Complete" at bounding box center [390, 678] width 103 height 37
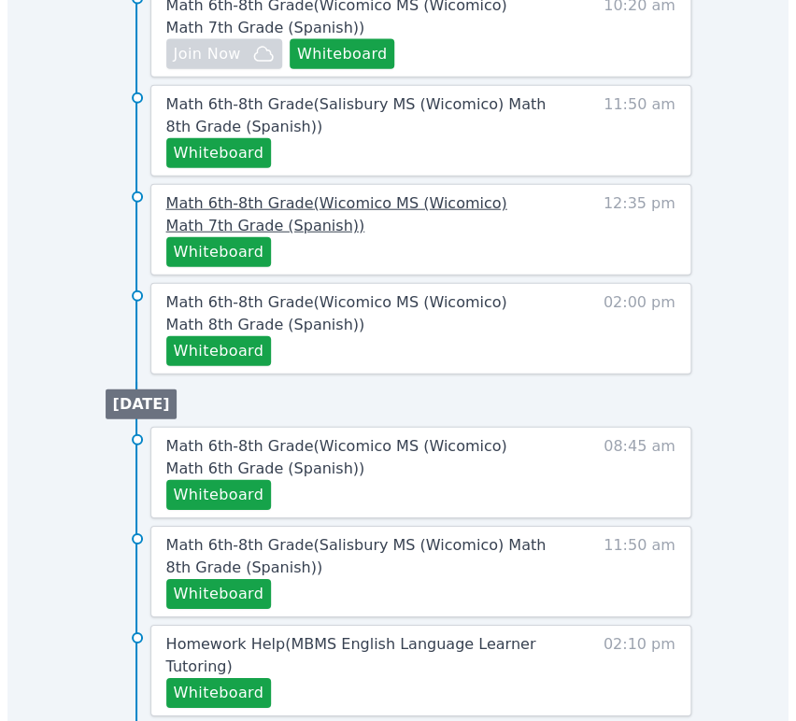
scroll to position [1038, 0]
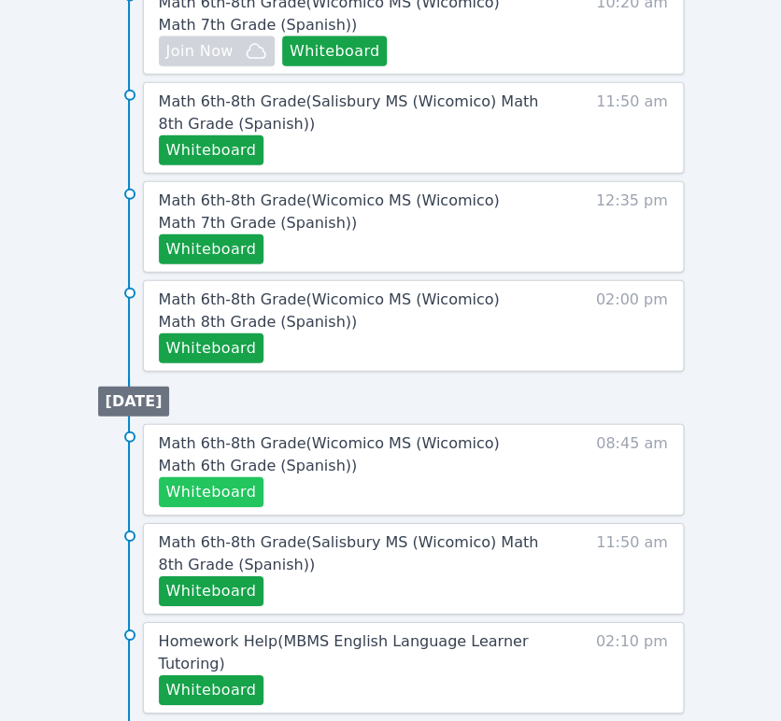
click at [218, 491] on button "Whiteboard" at bounding box center [212, 493] width 106 height 30
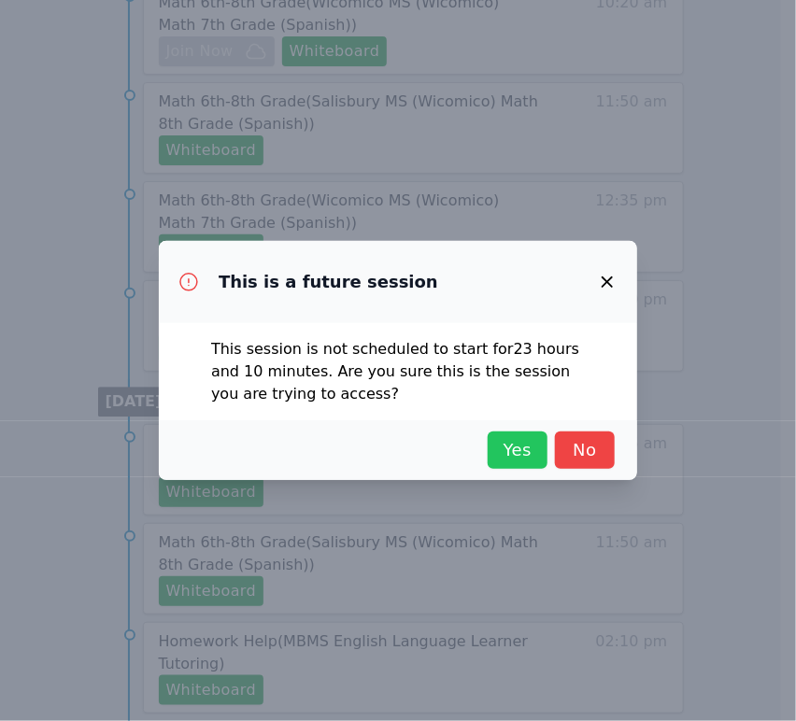
click at [523, 446] on span "Yes" at bounding box center [517, 450] width 41 height 26
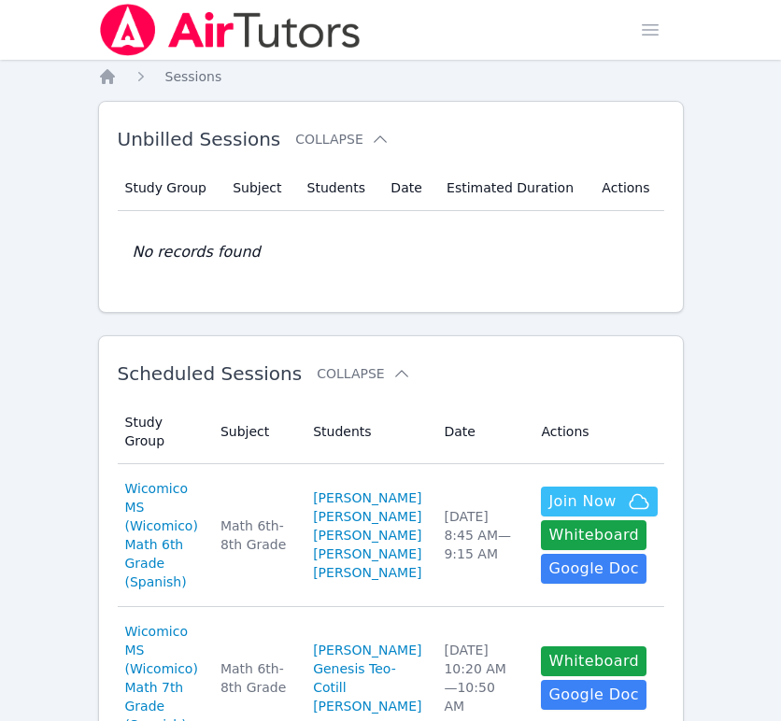
scroll to position [311, 0]
